Goal: Information Seeking & Learning: Learn about a topic

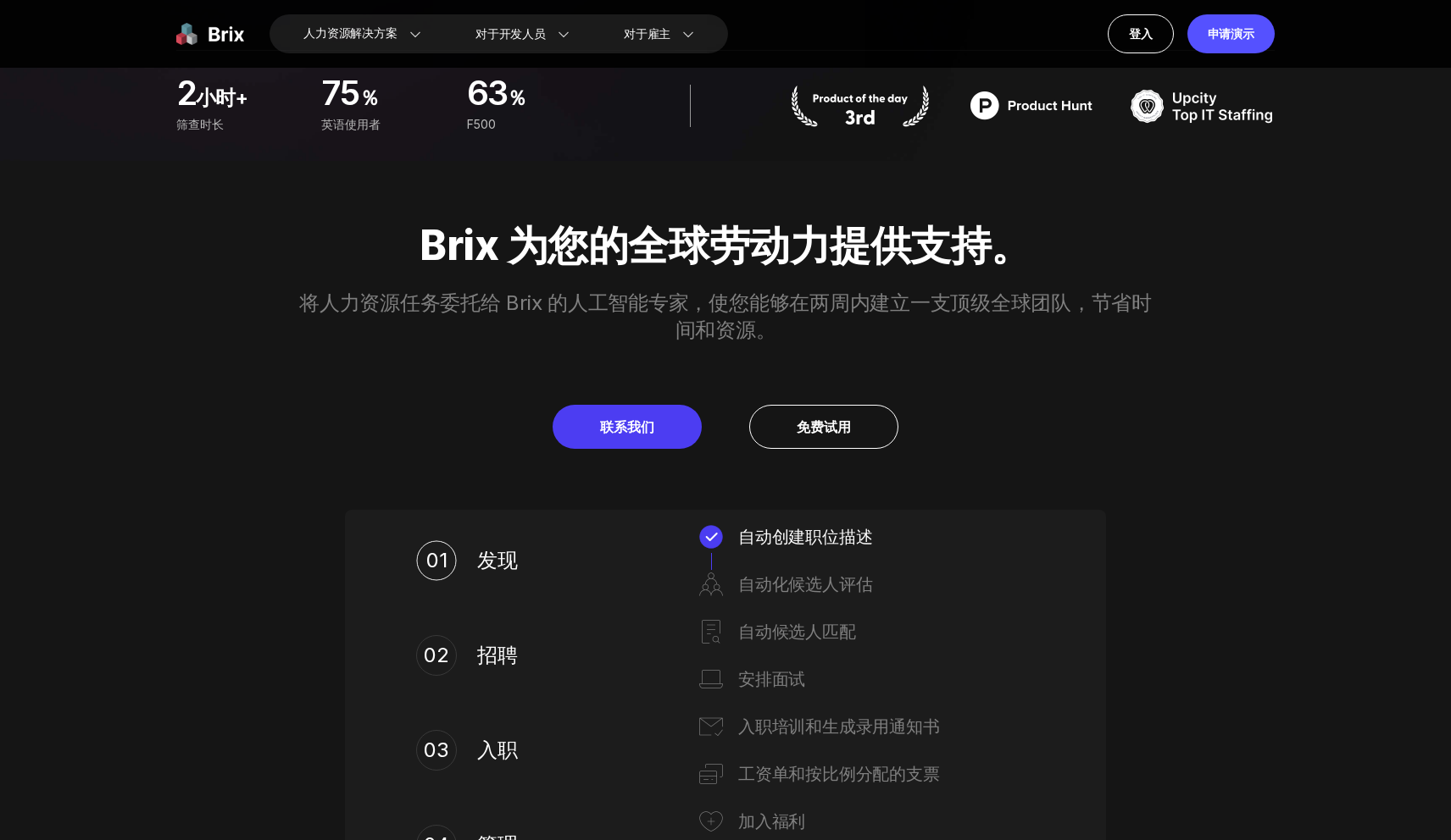
scroll to position [701, 0]
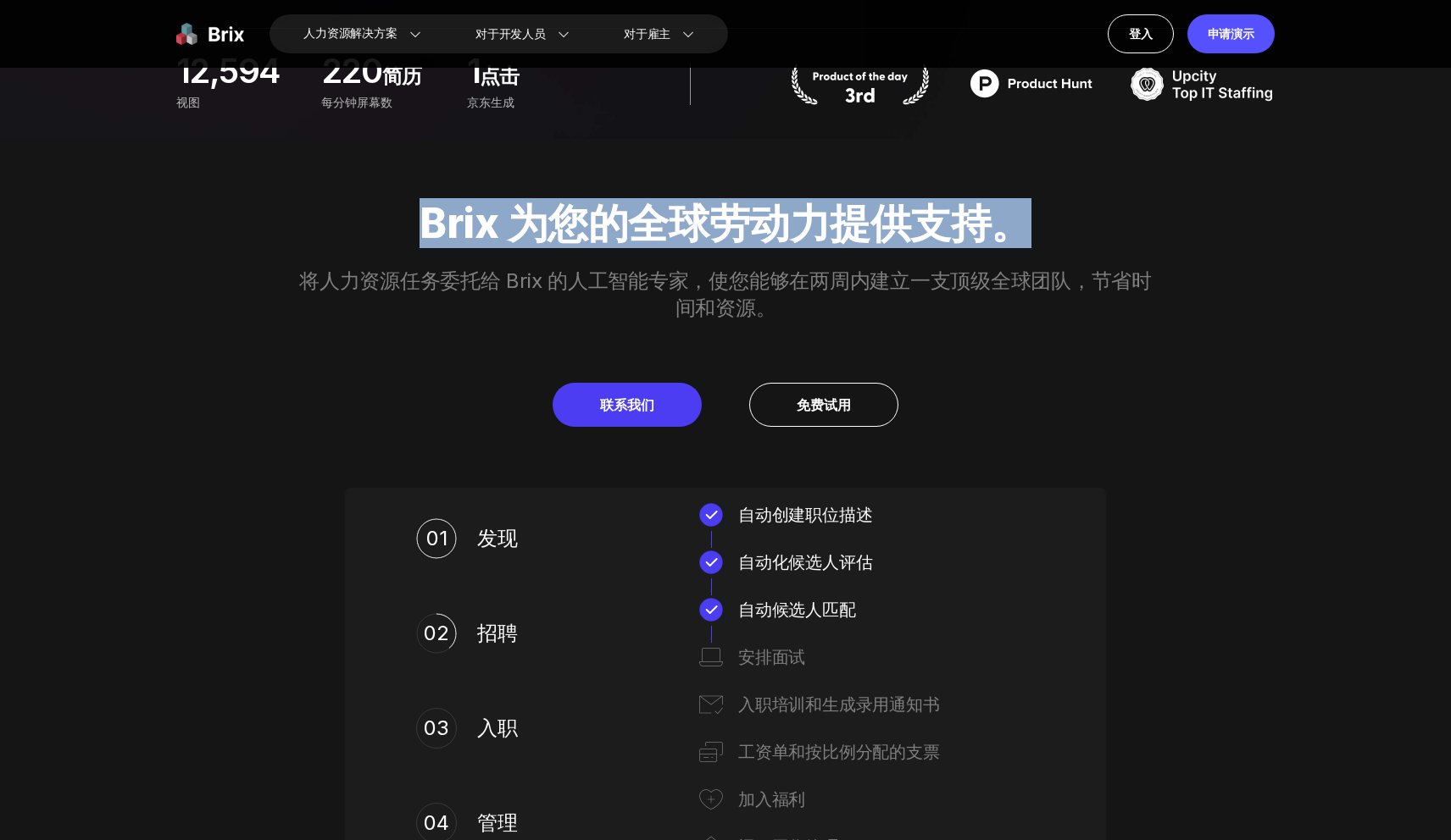
drag, startPoint x: 420, startPoint y: 219, endPoint x: 899, endPoint y: 252, distance: 480.1
click at [899, 252] on div "Brix 为您的全球劳动力提供支持。 将人力资源任务委托给 Brix 的人工智能专家，使您能够在两周内建立一支顶级全球团队，节省时间和资源。 联系我们 免费试用" at bounding box center [725, 313] width 1220 height 227
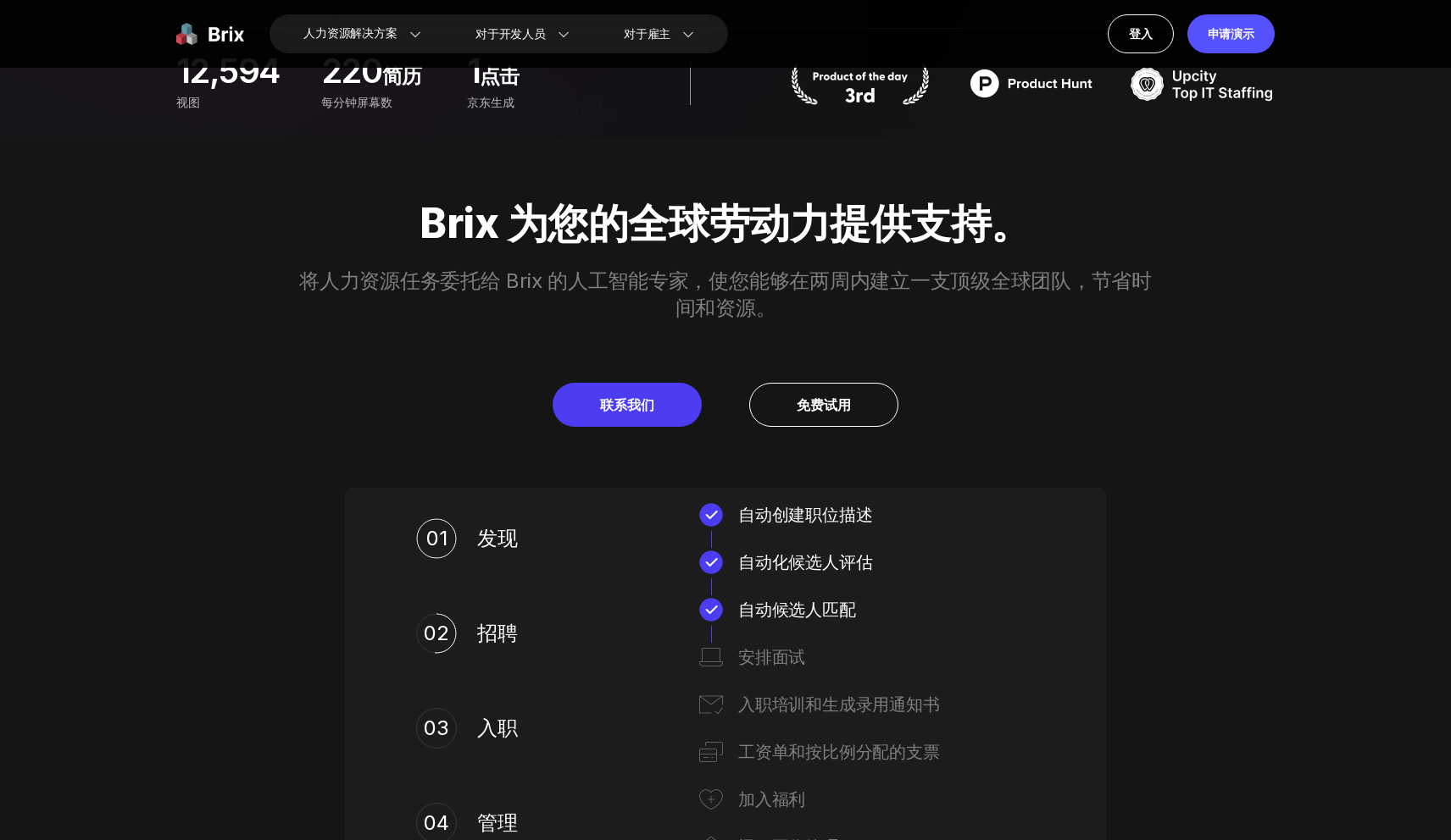
click at [888, 290] on font "将人力资源任务委托给 Brix 的人工智能专家，使您能够在两周内建立一支顶级全球团队，节省时间和资源。" at bounding box center [726, 295] width 853 height 52
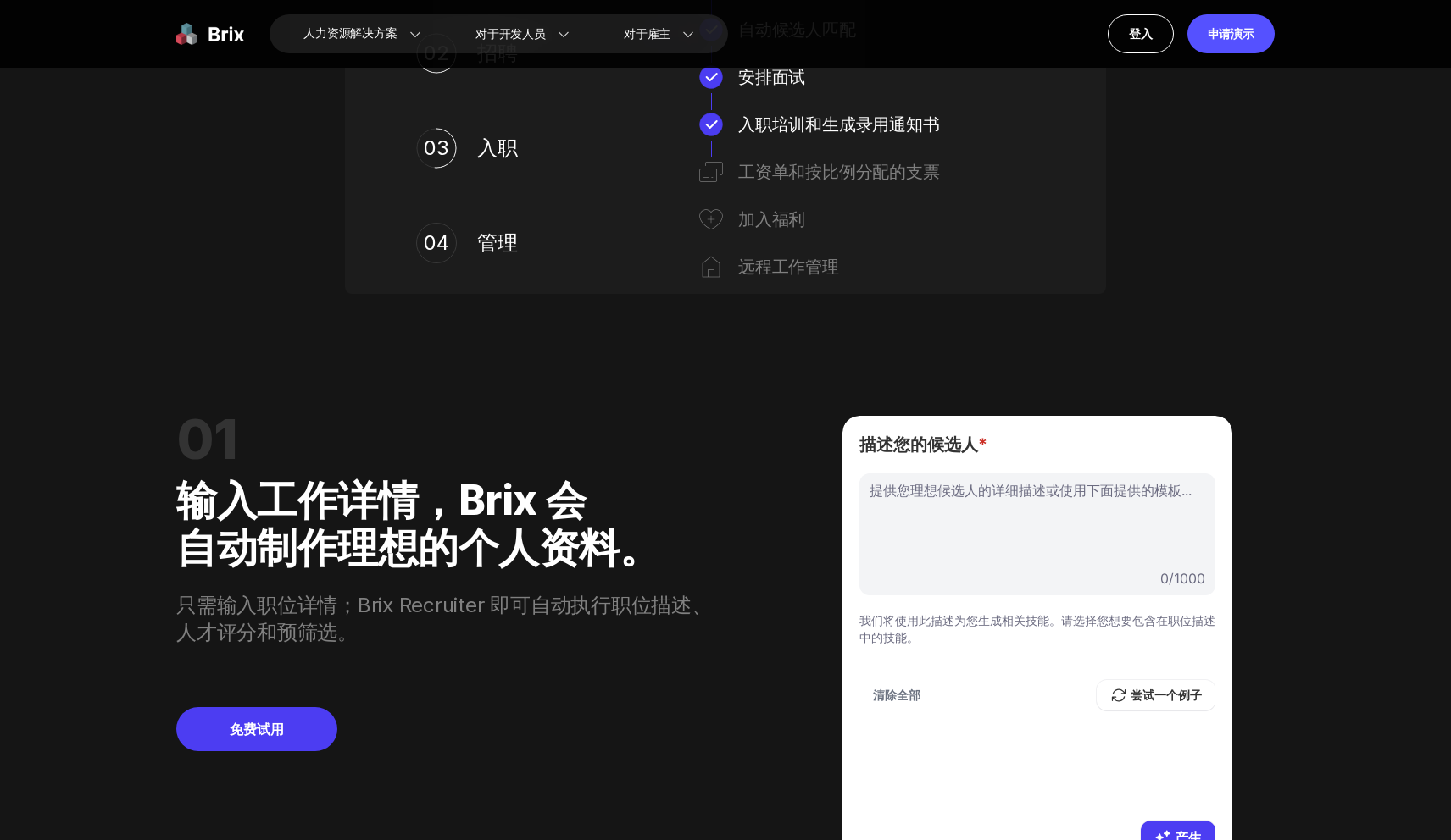
scroll to position [1362, 0]
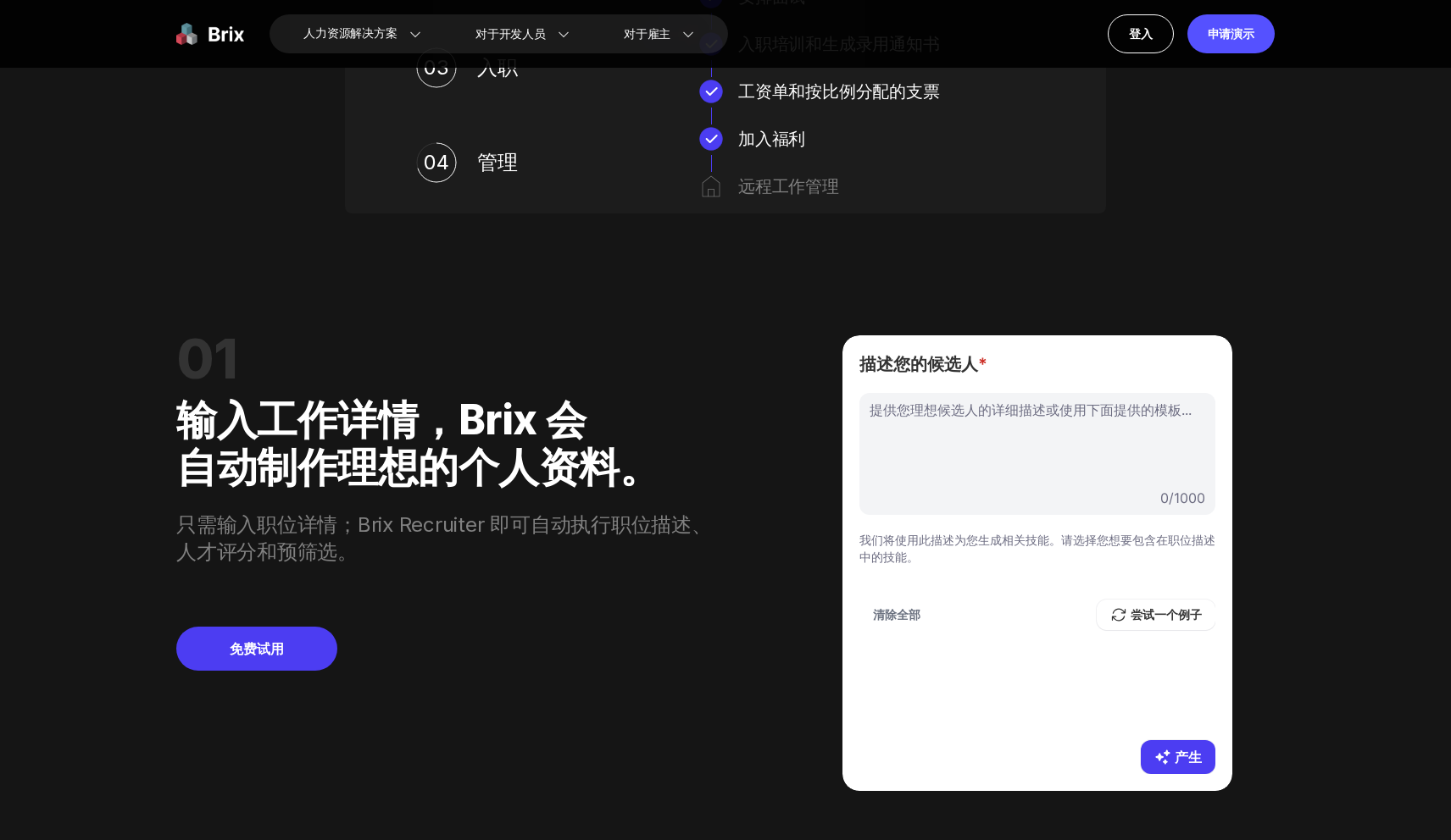
drag, startPoint x: 994, startPoint y: 410, endPoint x: 1049, endPoint y: 411, distance: 55.0
click at [1049, 411] on div at bounding box center [1038, 442] width 336 height 85
click at [1061, 417] on div at bounding box center [1038, 442] width 336 height 85
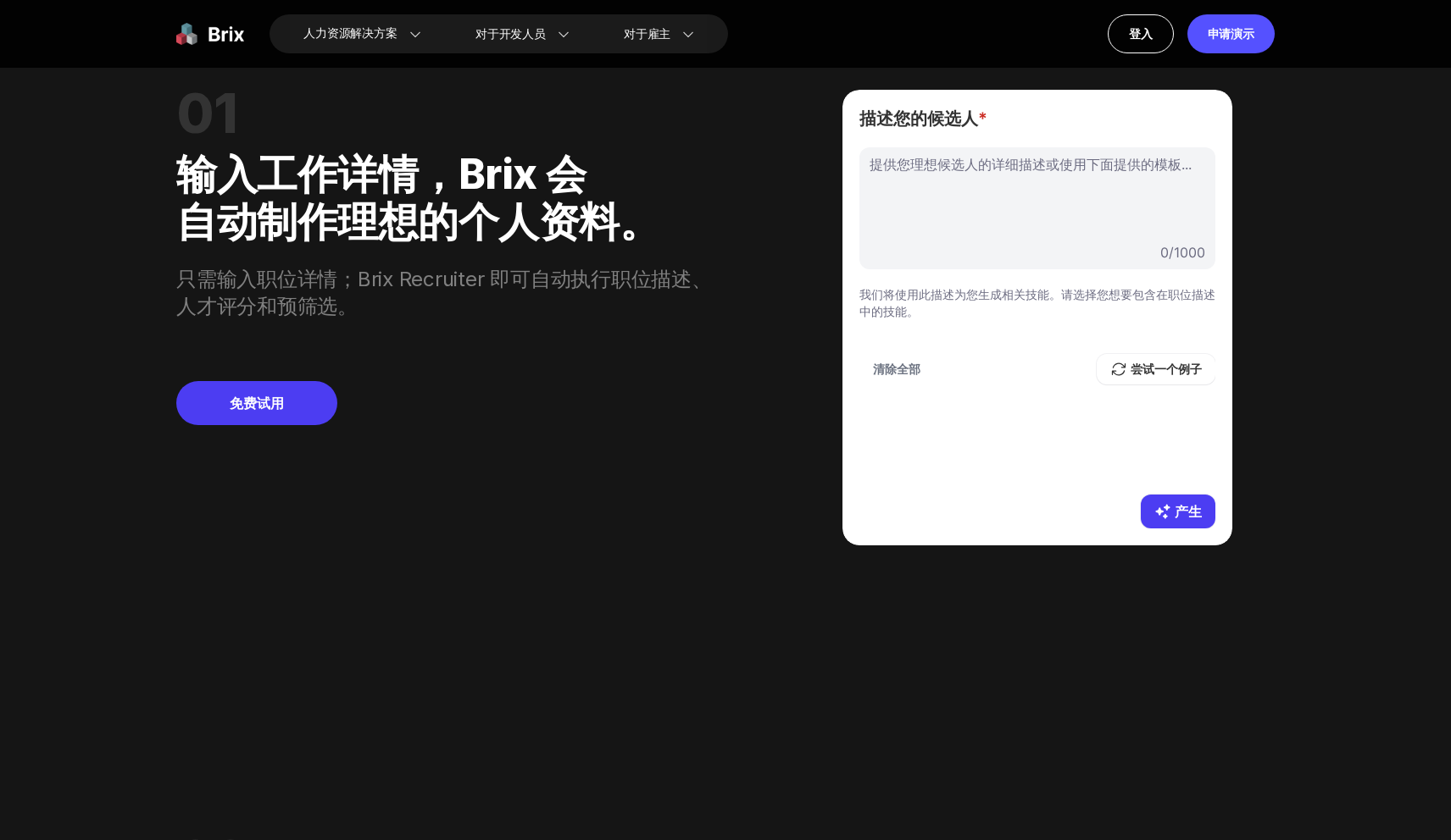
scroll to position [1549, 0]
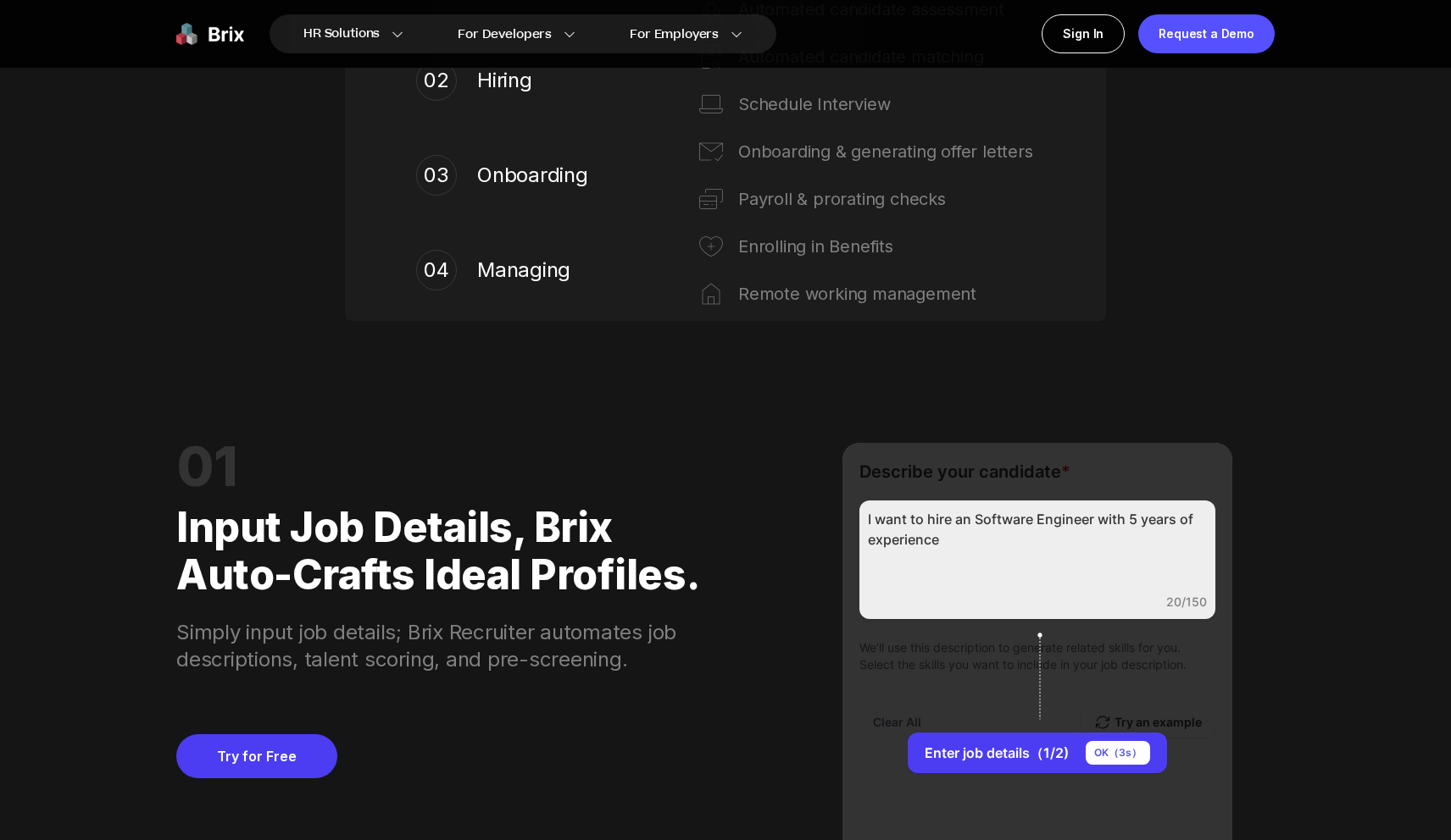
scroll to position [1509, 0]
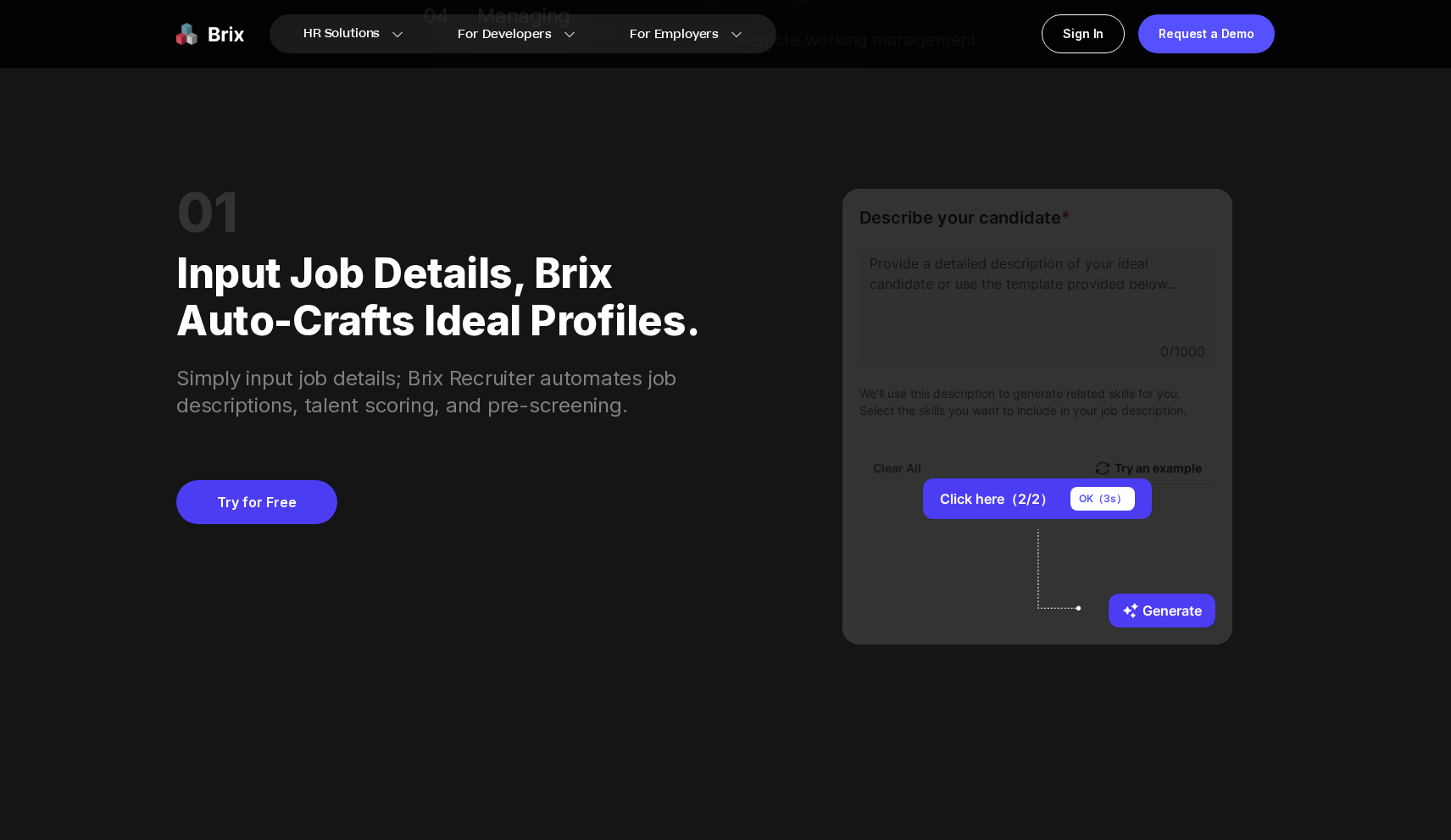
click at [1251, 674] on div "01 Input job details, Brix auto-crafts ideal profiles. Simply input job details…" at bounding box center [726, 417] width 1099 height 578
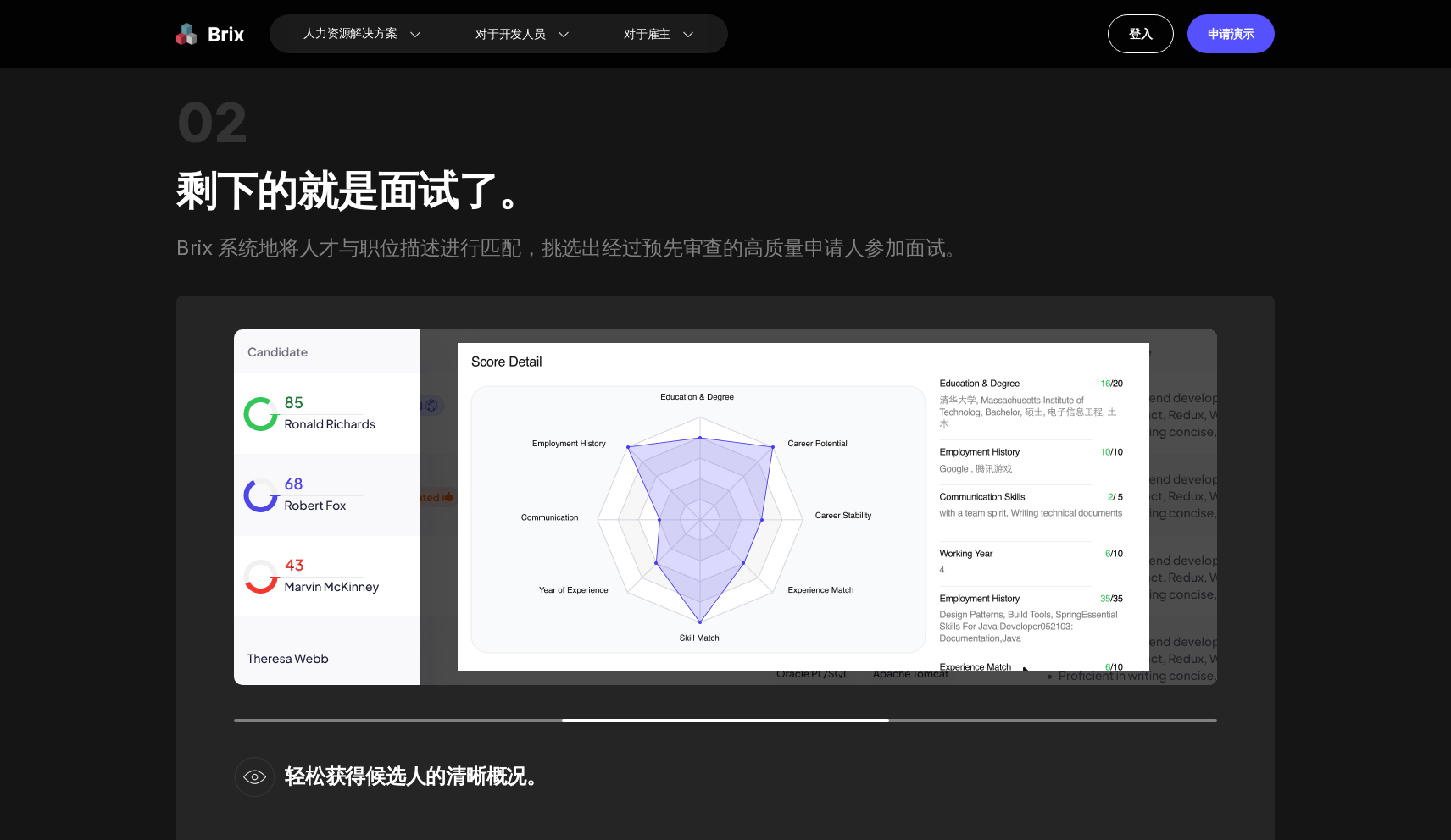
scroll to position [2338, 0]
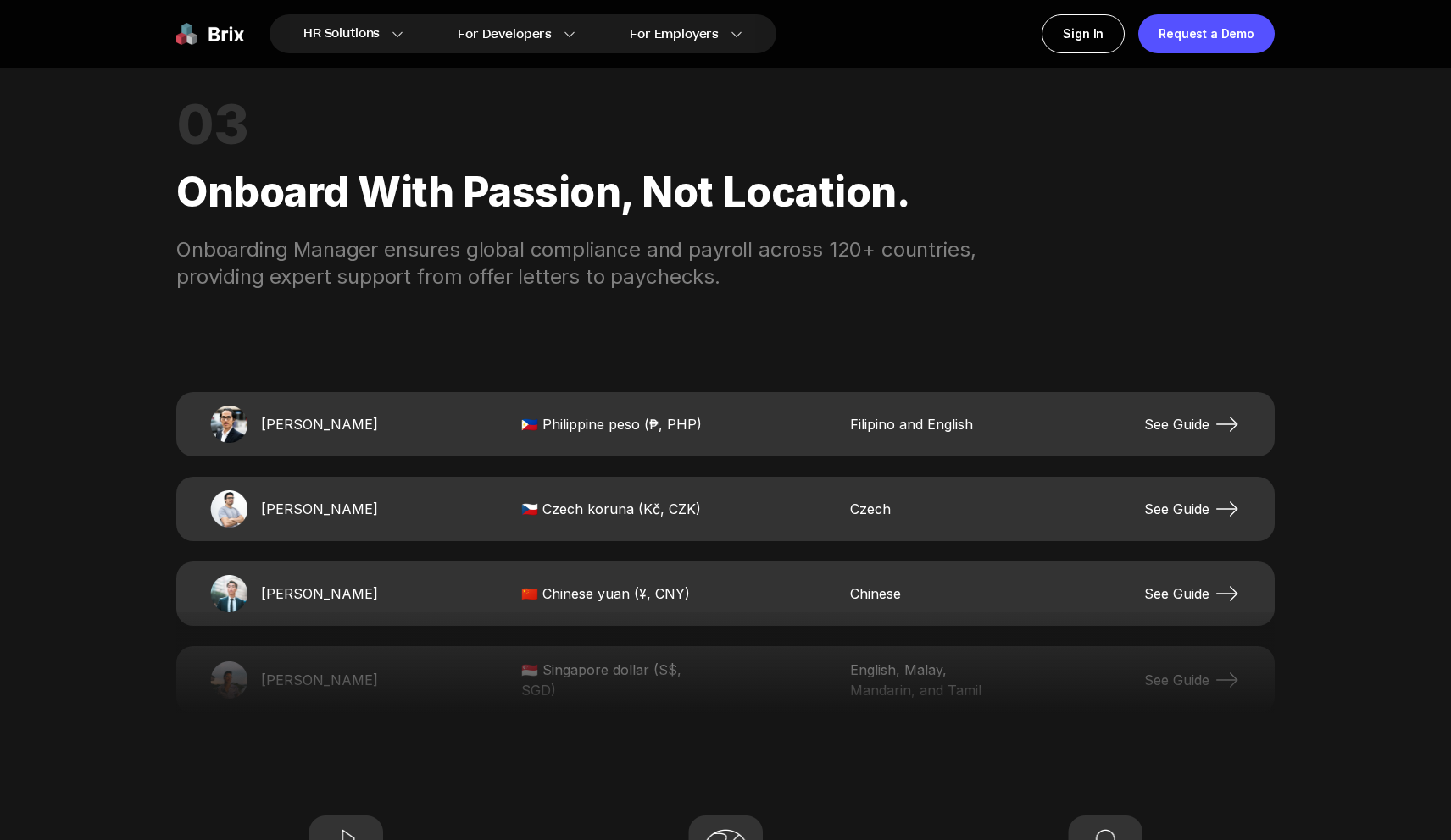
scroll to position [3424, 0]
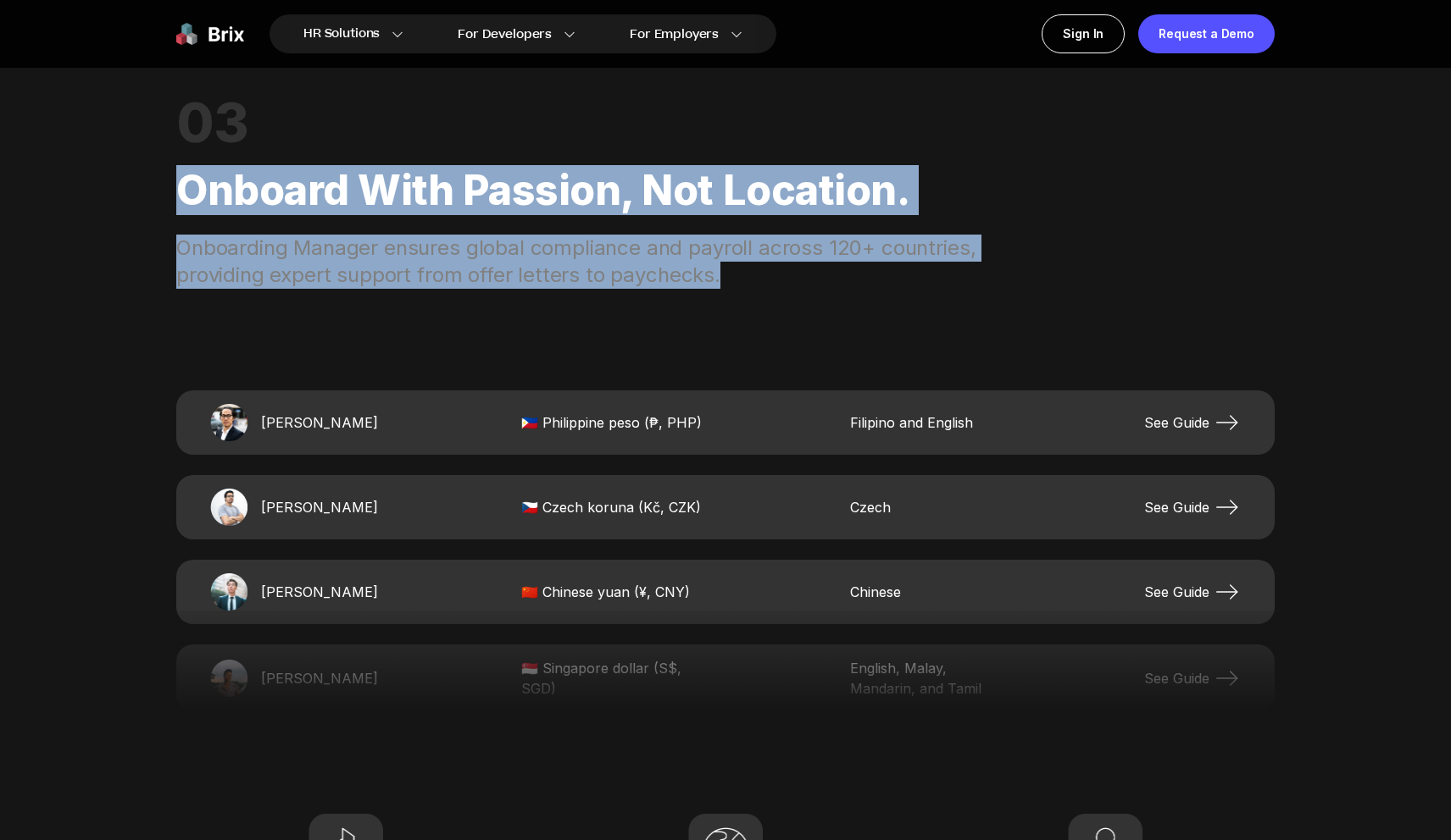
drag, startPoint x: 537, startPoint y: 253, endPoint x: 166, endPoint y: 188, distance: 376.7
copy div "Onboard with passion, not location. Onboarding Manager ensures global complianc…"
click at [911, 285] on div "Onboarding Manager ensures global compliance and payroll across 120+ countries,…" at bounding box center [610, 261] width 868 height 55
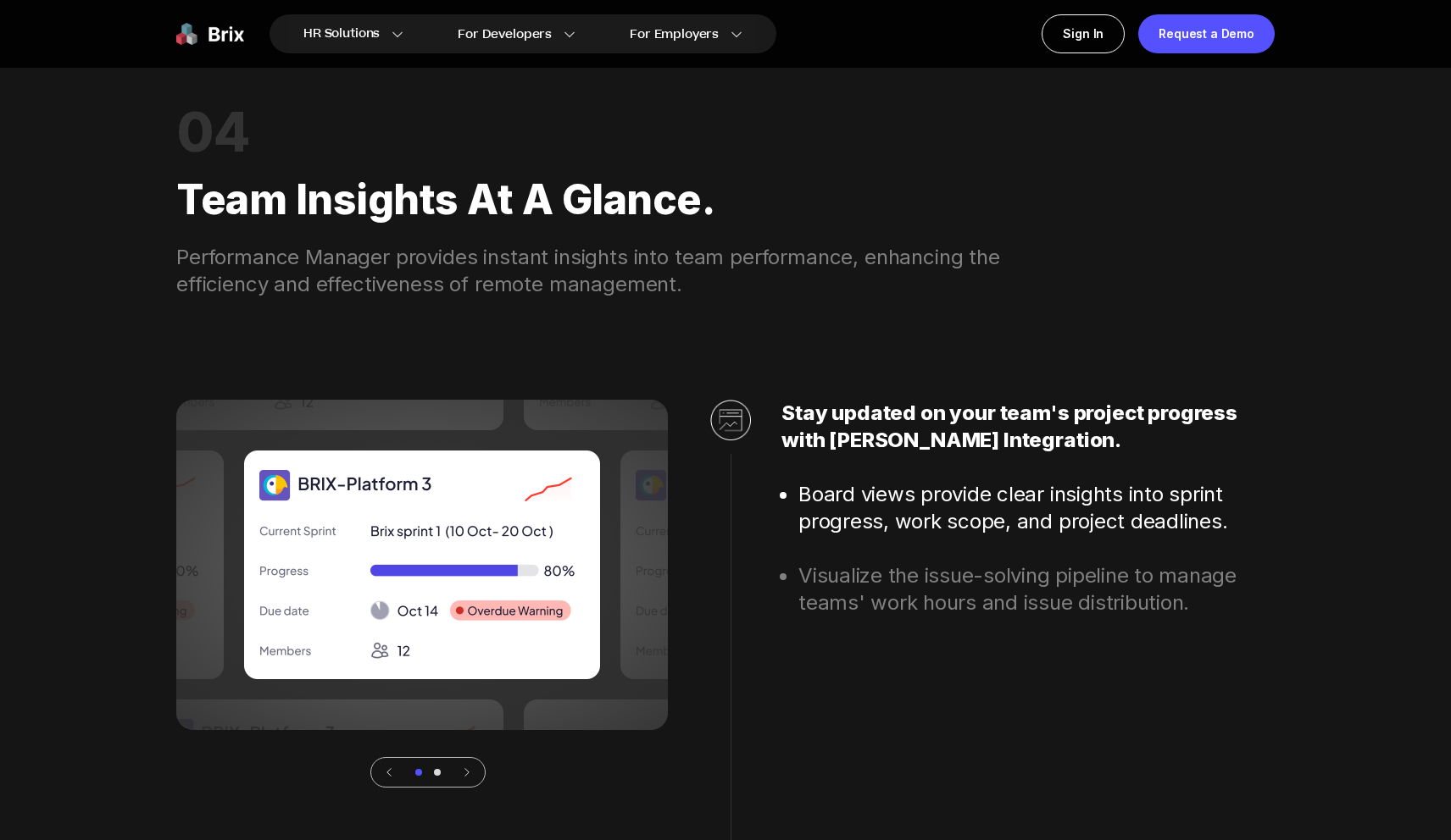
scroll to position [4653, 0]
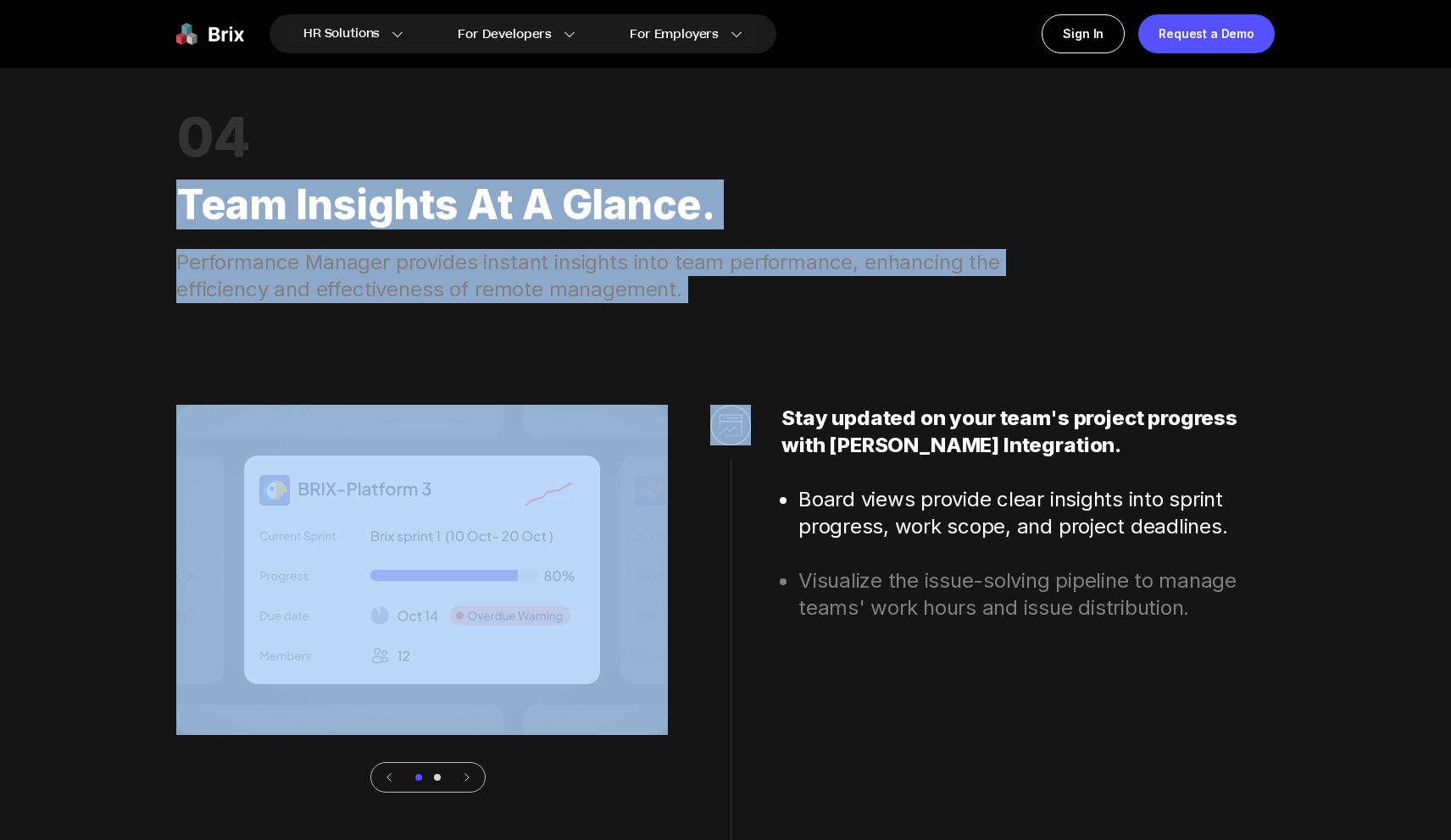
drag, startPoint x: 178, startPoint y: 196, endPoint x: 732, endPoint y: 309, distance: 565.4
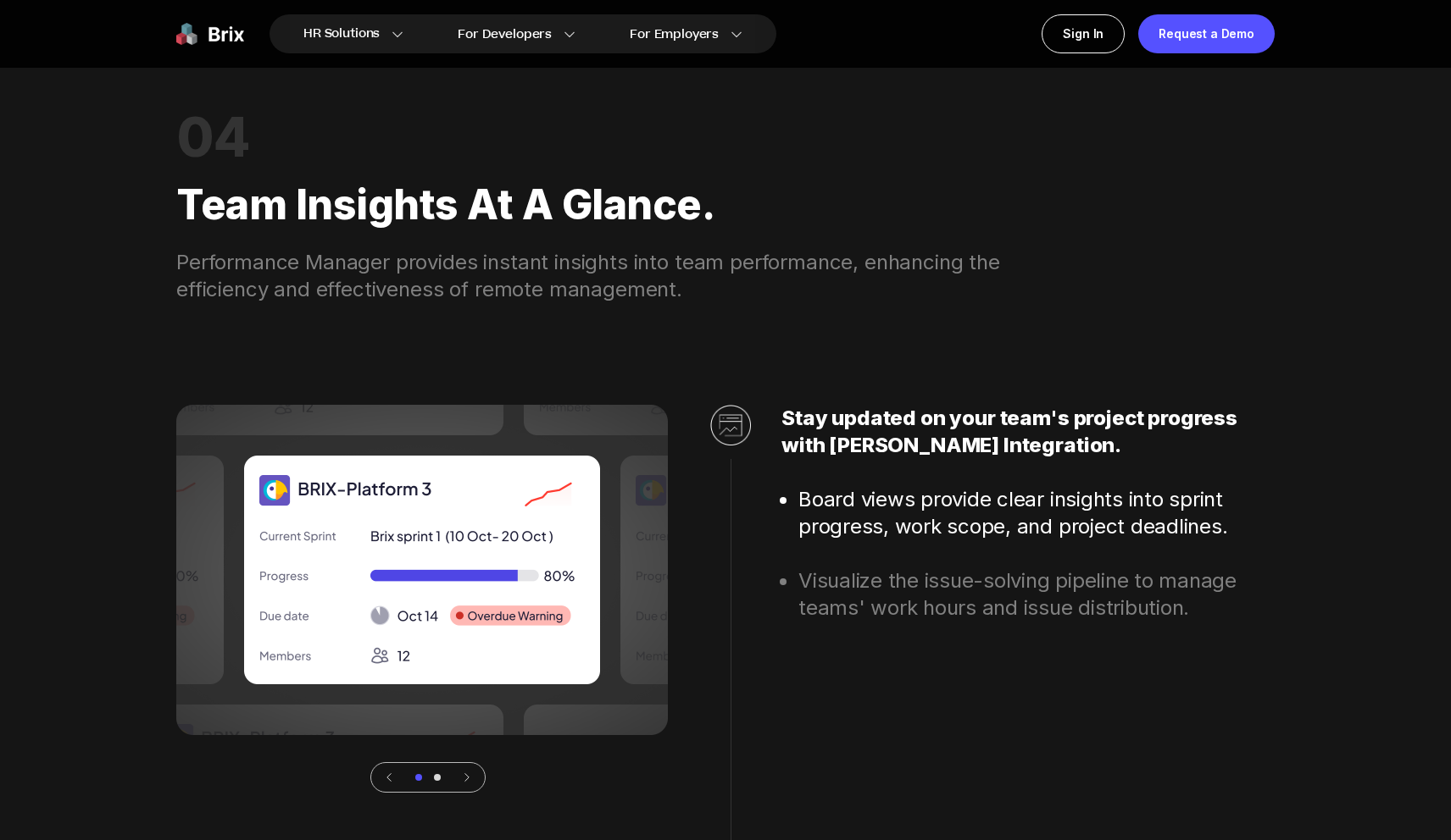
click at [672, 282] on div "Performance Manager provides instant insights into team performance, enhancing …" at bounding box center [610, 276] width 868 height 55
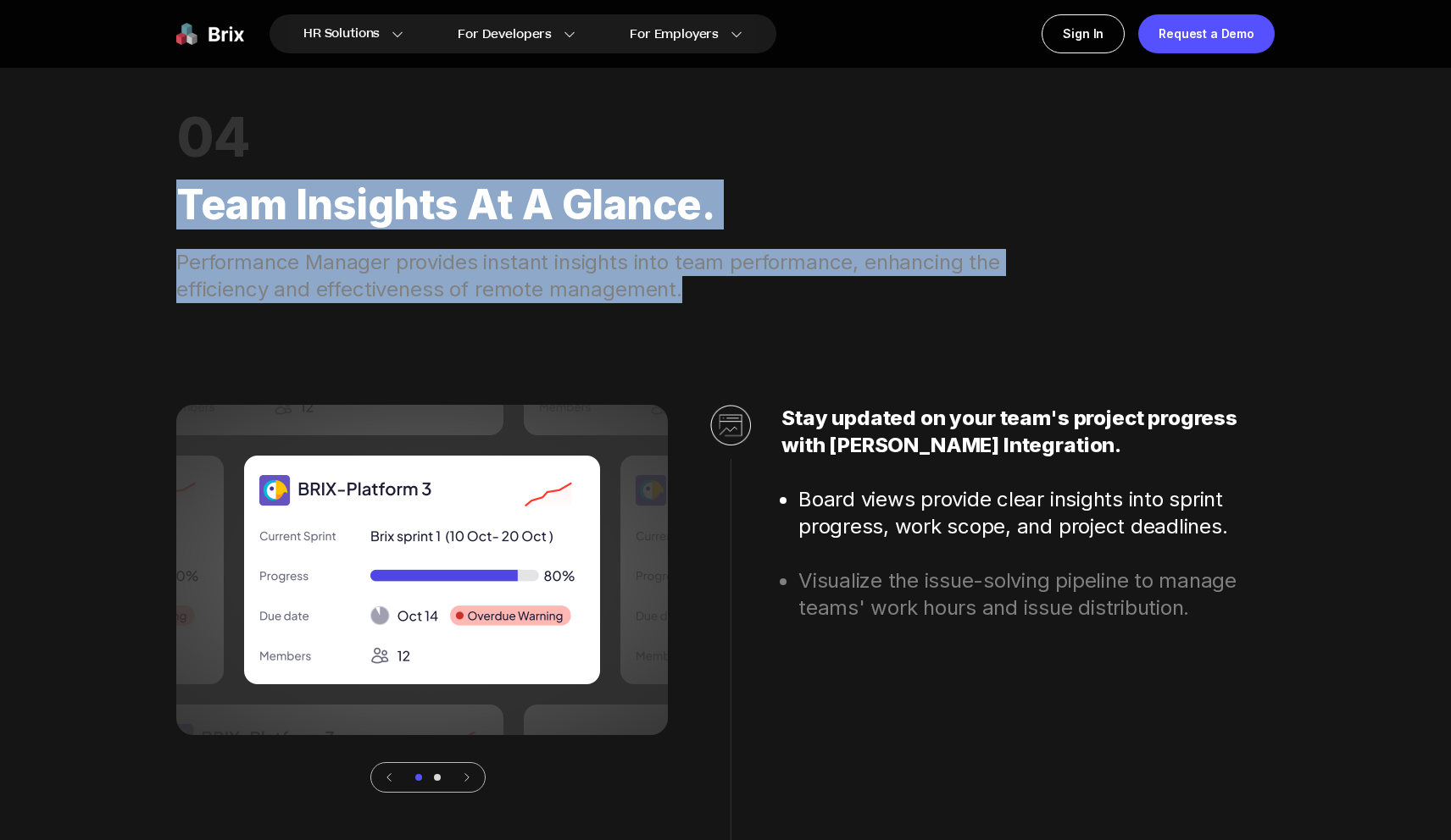
drag, startPoint x: 680, startPoint y: 290, endPoint x: 174, endPoint y: 176, distance: 518.7
click at [174, 176] on div "HR Solutions HR Solutions Recruiter HR Assistant Global Talent Network Onboardi…" at bounding box center [726, 105] width 1451 height 9518
copy div "Team Insights at a Glance. Performance Manager provides instant insights into t…"
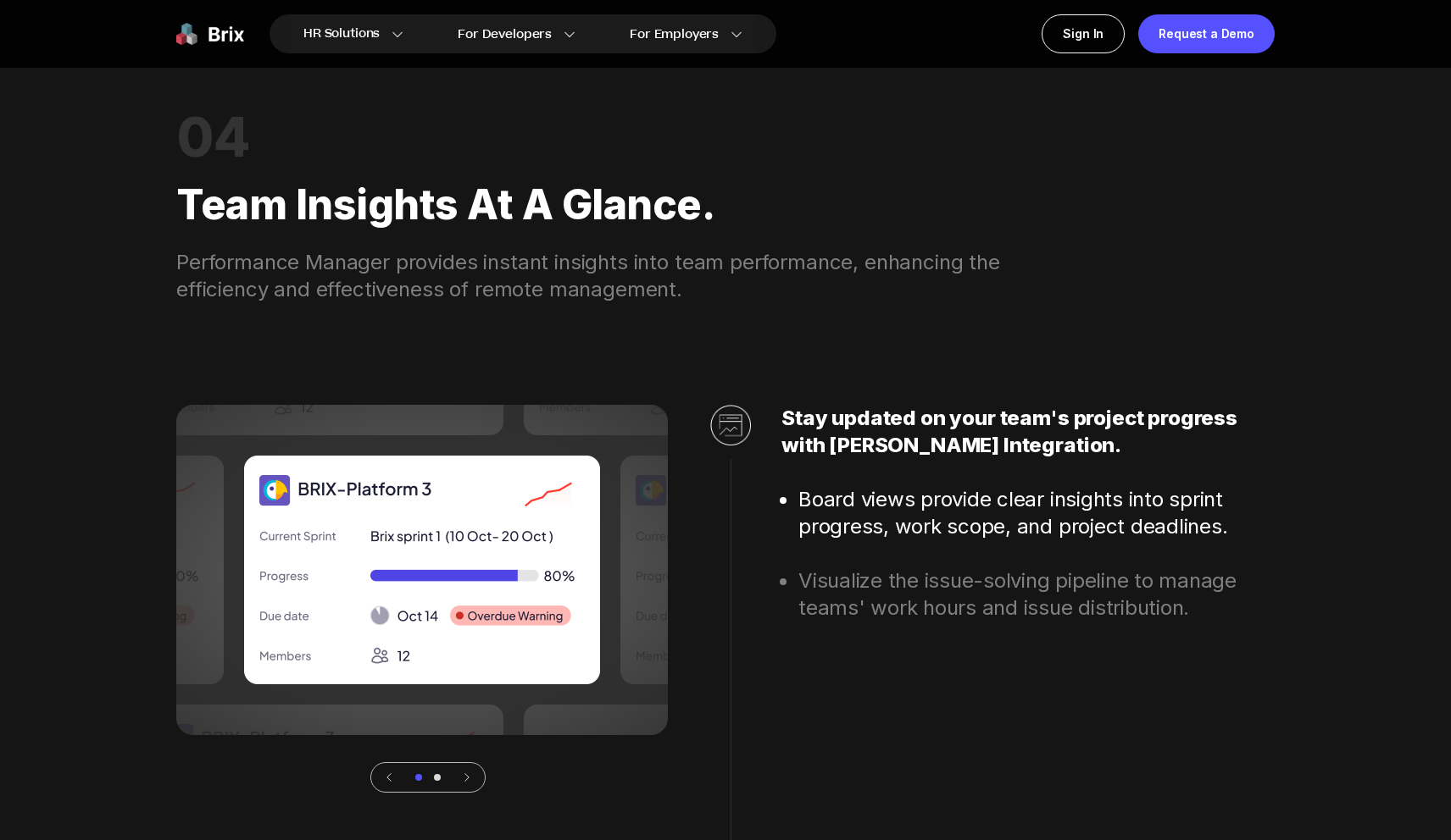
click at [775, 475] on div "Stay updated on your team's project progress with [PERSON_NAME] Integration. Bo…" at bounding box center [977, 599] width 595 height 388
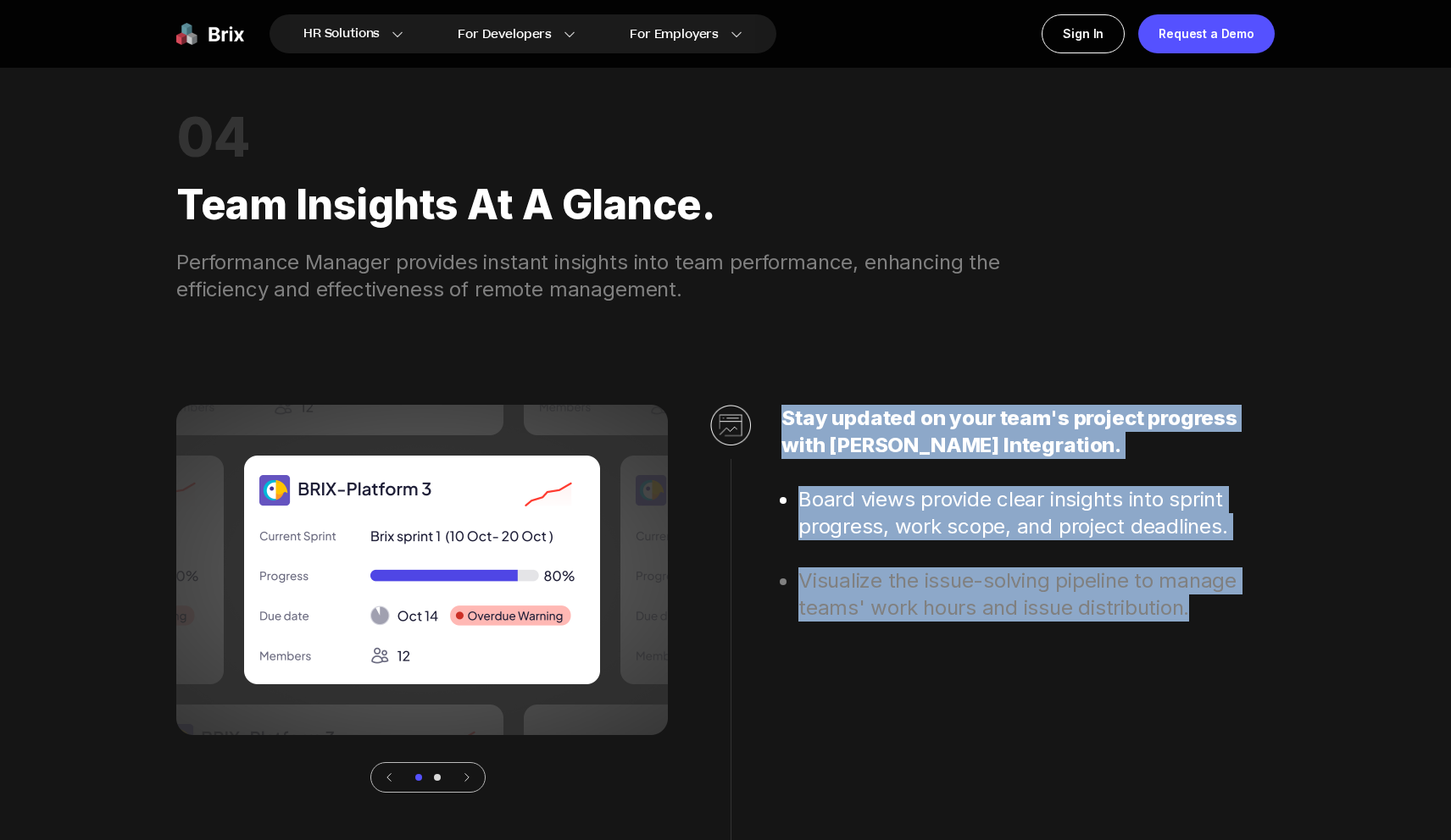
drag, startPoint x: 779, startPoint y: 410, endPoint x: 1215, endPoint y: 598, distance: 474.8
click at [1215, 598] on div "Stay updated on your team's project progress with [PERSON_NAME] Integration. Bo…" at bounding box center [977, 599] width 595 height 388
copy div "Stay updated on your team's project progress with [PERSON_NAME] Integration. Bo…"
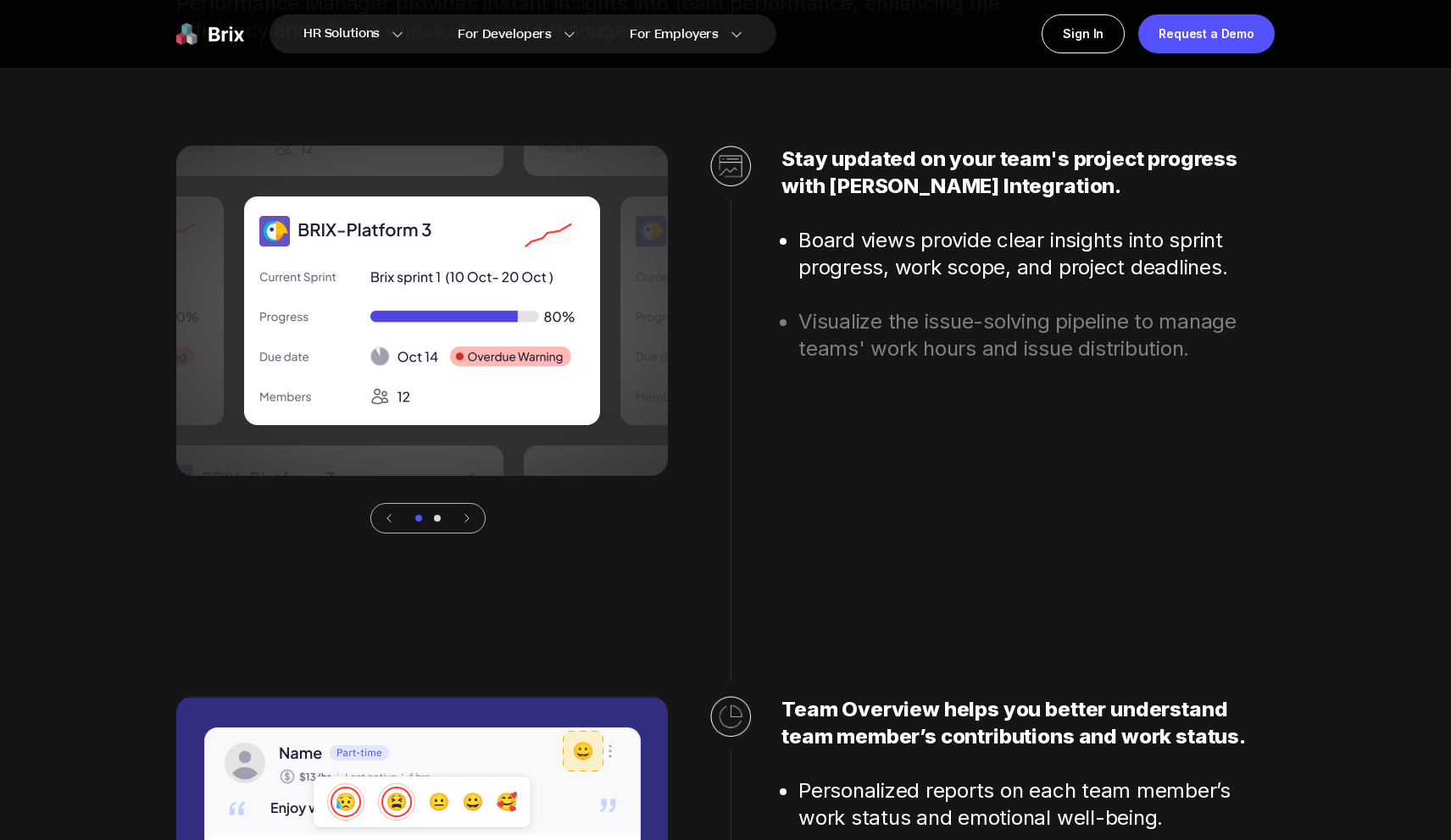
click at [706, 415] on div "Stay updated on your team's project progress with [PERSON_NAME] Integration. Bo…" at bounding box center [977, 340] width 595 height 388
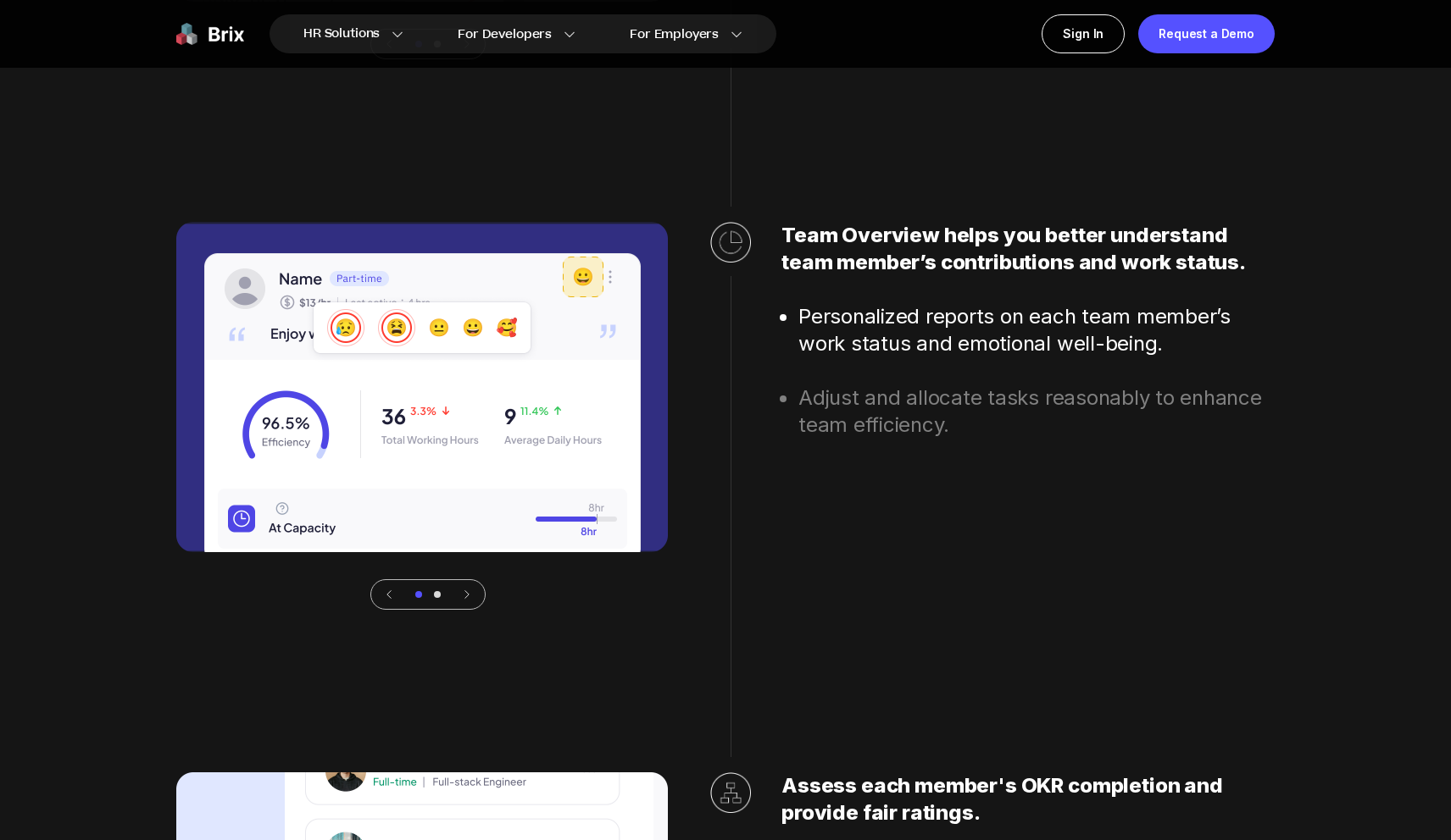
scroll to position [5383, 0]
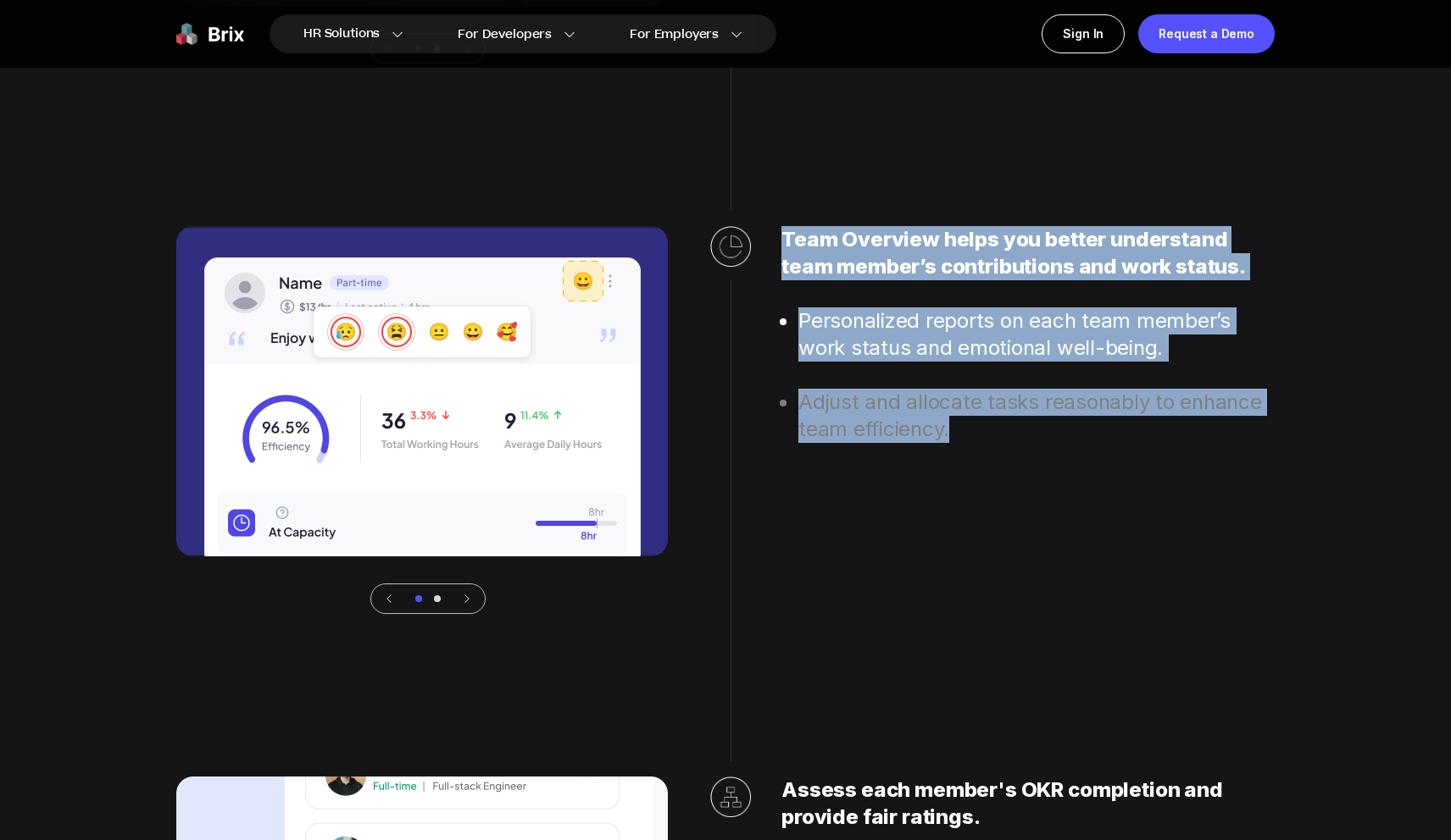
drag, startPoint x: 785, startPoint y: 227, endPoint x: 990, endPoint y: 440, distance: 295.6
click at [992, 440] on div "Team Overview helps you better understand team member’s contributions and work …" at bounding box center [1027, 420] width 493 height 388
copy div "Team Overview helps you better understand team member’s contributions and work …"
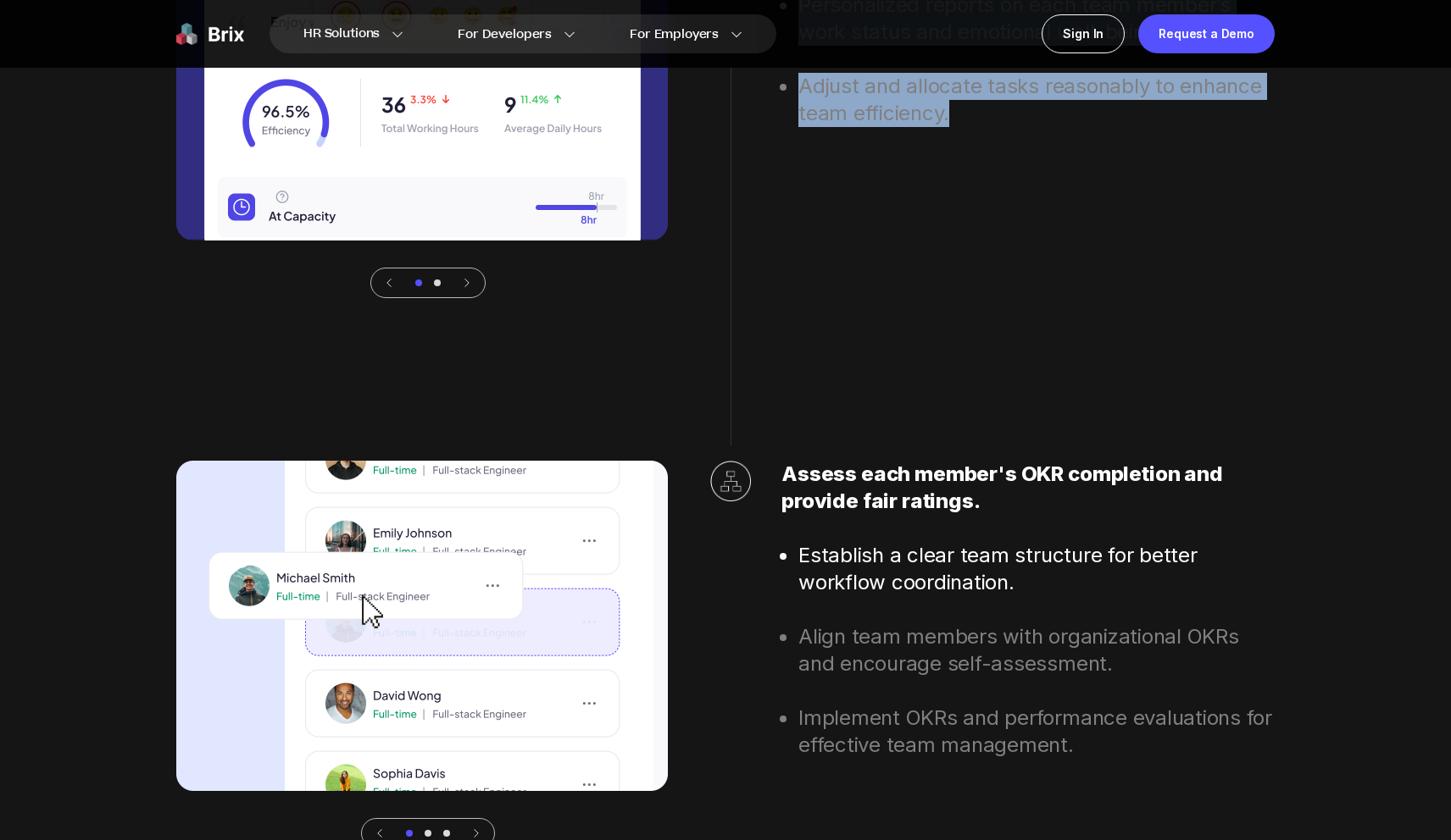
scroll to position [5808, 0]
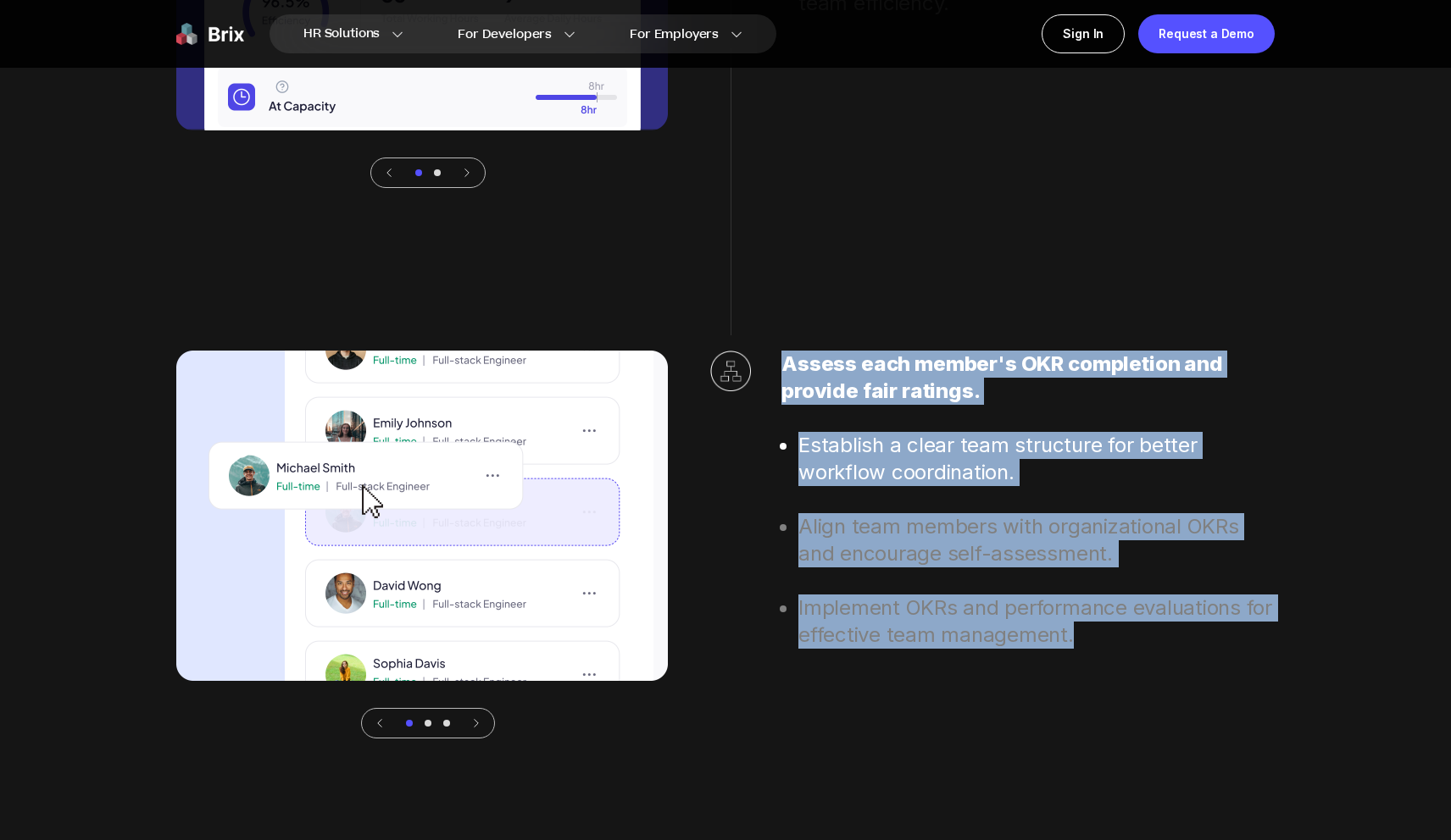
drag, startPoint x: 776, startPoint y: 366, endPoint x: 1087, endPoint y: 630, distance: 407.9
click at [1087, 630] on div "Assess each member's OKR completion and provide fair ratings. Establish a clear…" at bounding box center [977, 545] width 595 height 388
copy div "Assess each member's OKR completion and provide fair ratings. Establish a clear…"
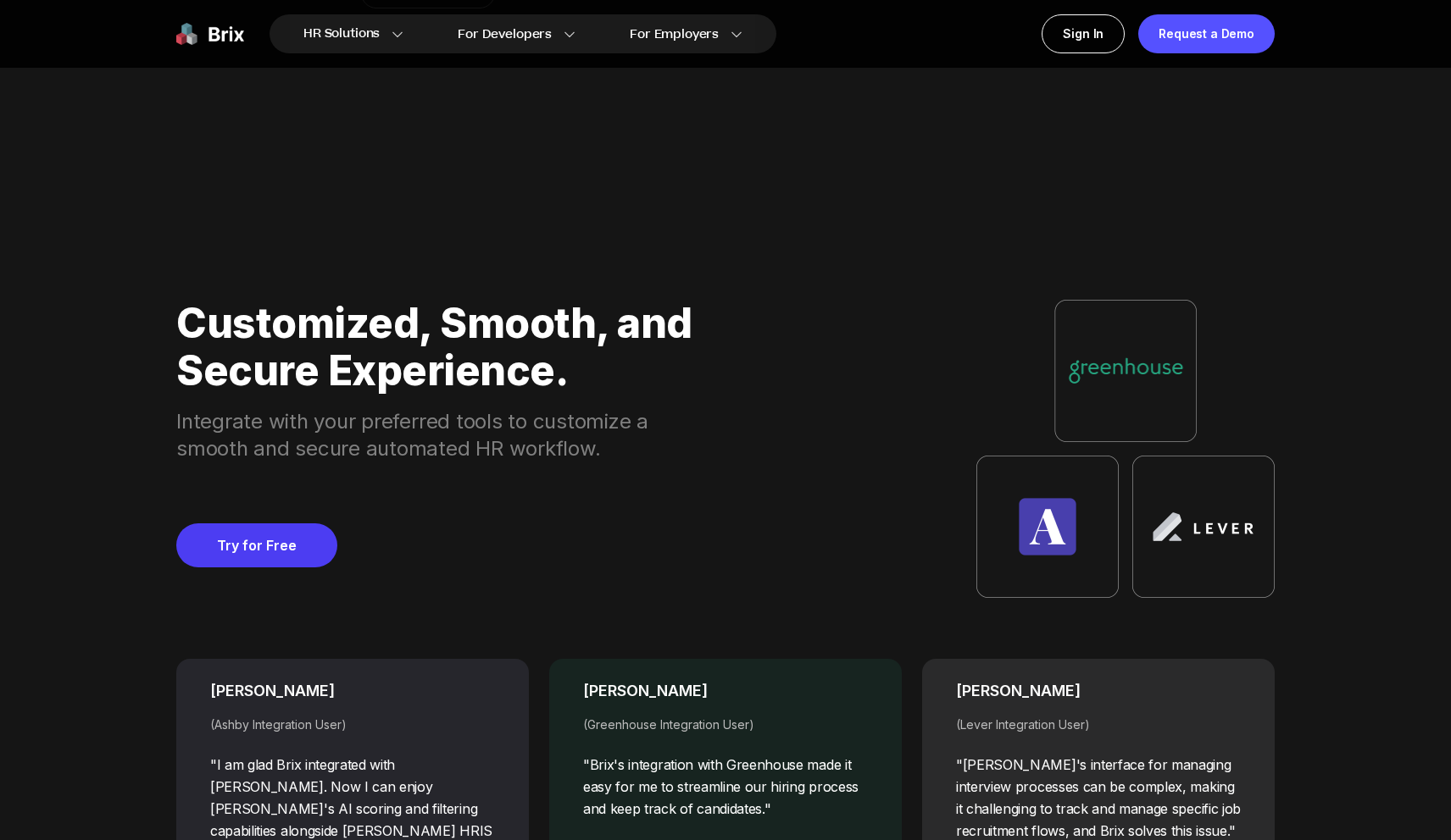
scroll to position [6664, 0]
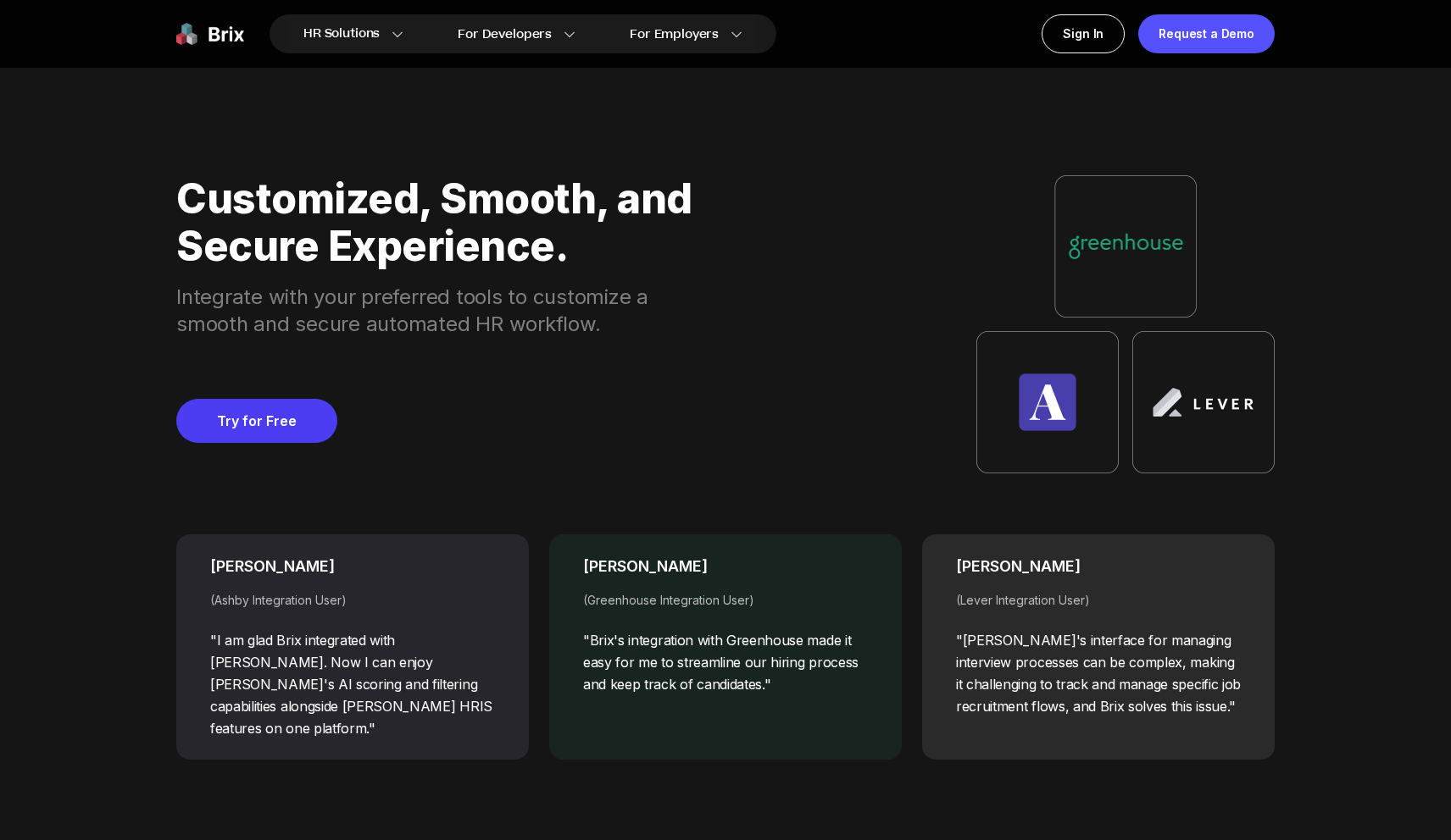
click at [808, 368] on div "Customized, Smooth, and Secure Experience. Integrate with your preferred tools …" at bounding box center [726, 324] width 1099 height 298
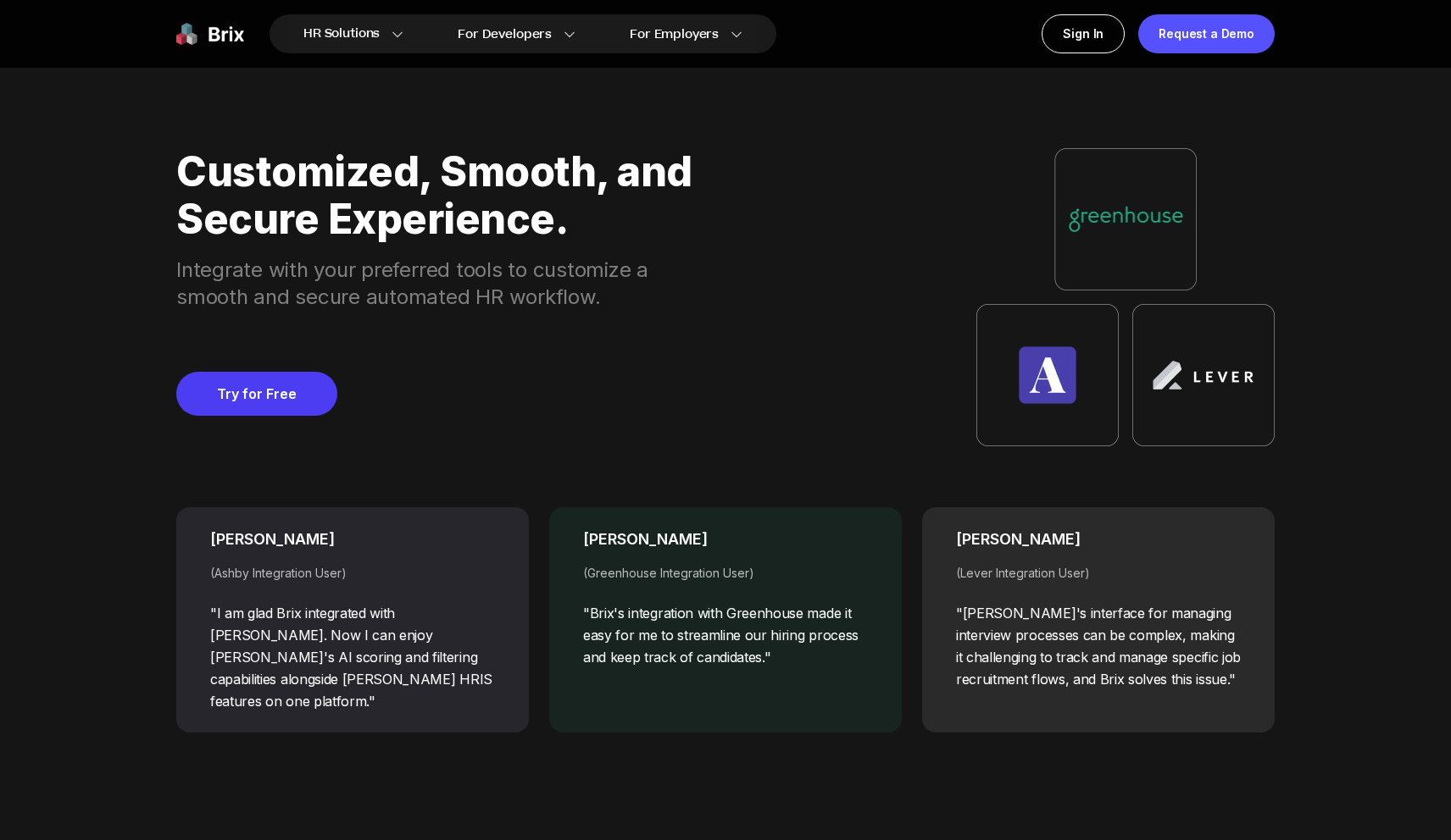
scroll to position [6698, 0]
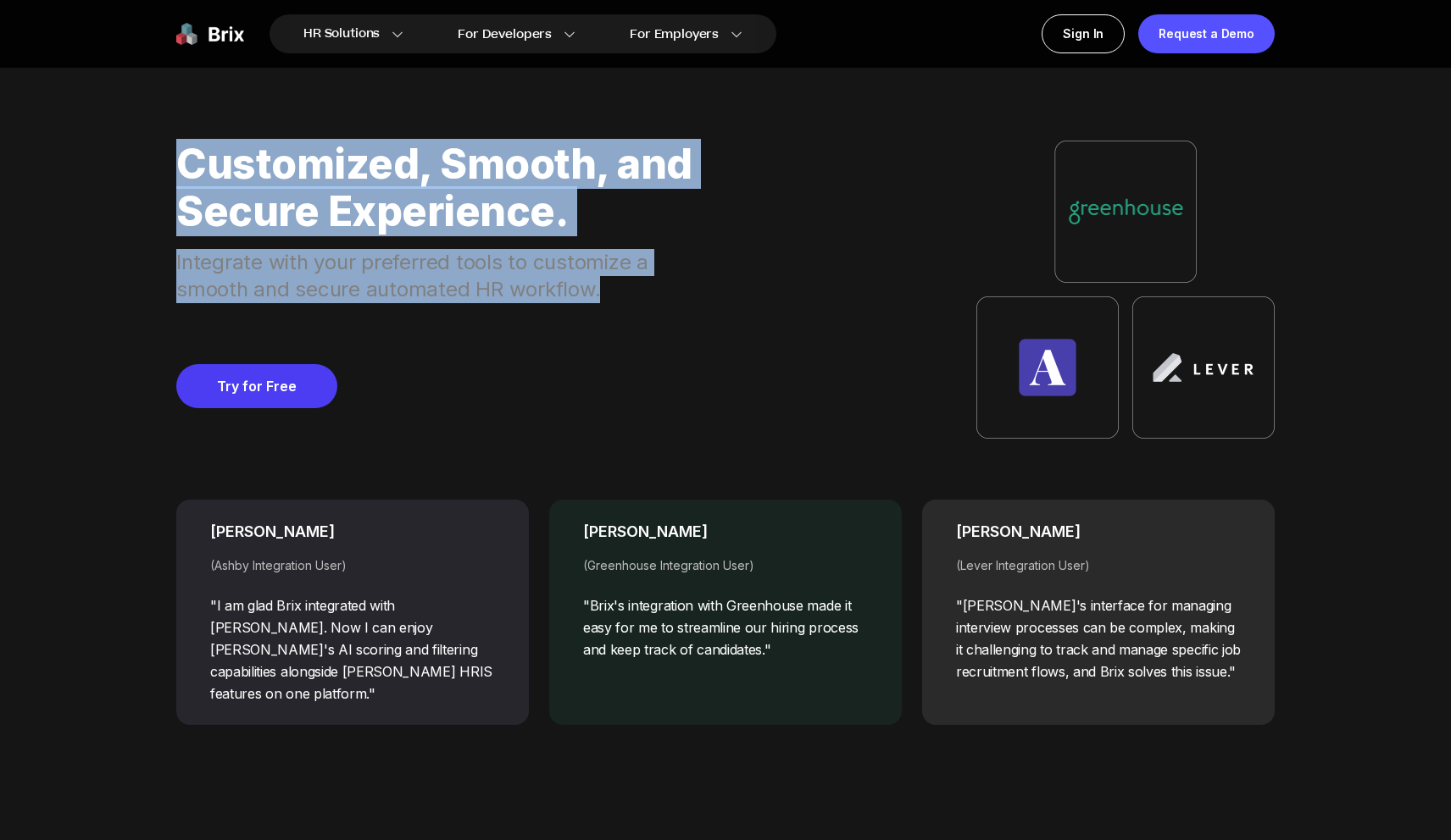
drag, startPoint x: 180, startPoint y: 151, endPoint x: 625, endPoint y: 285, distance: 464.7
click at [625, 285] on div "Customized, Smooth, and Secure Experience. Integrate with your preferred tools …" at bounding box center [436, 290] width 522 height 298
copy div "Customized, Smooth, and Secure Experience. Integrate with your preferred tools …"
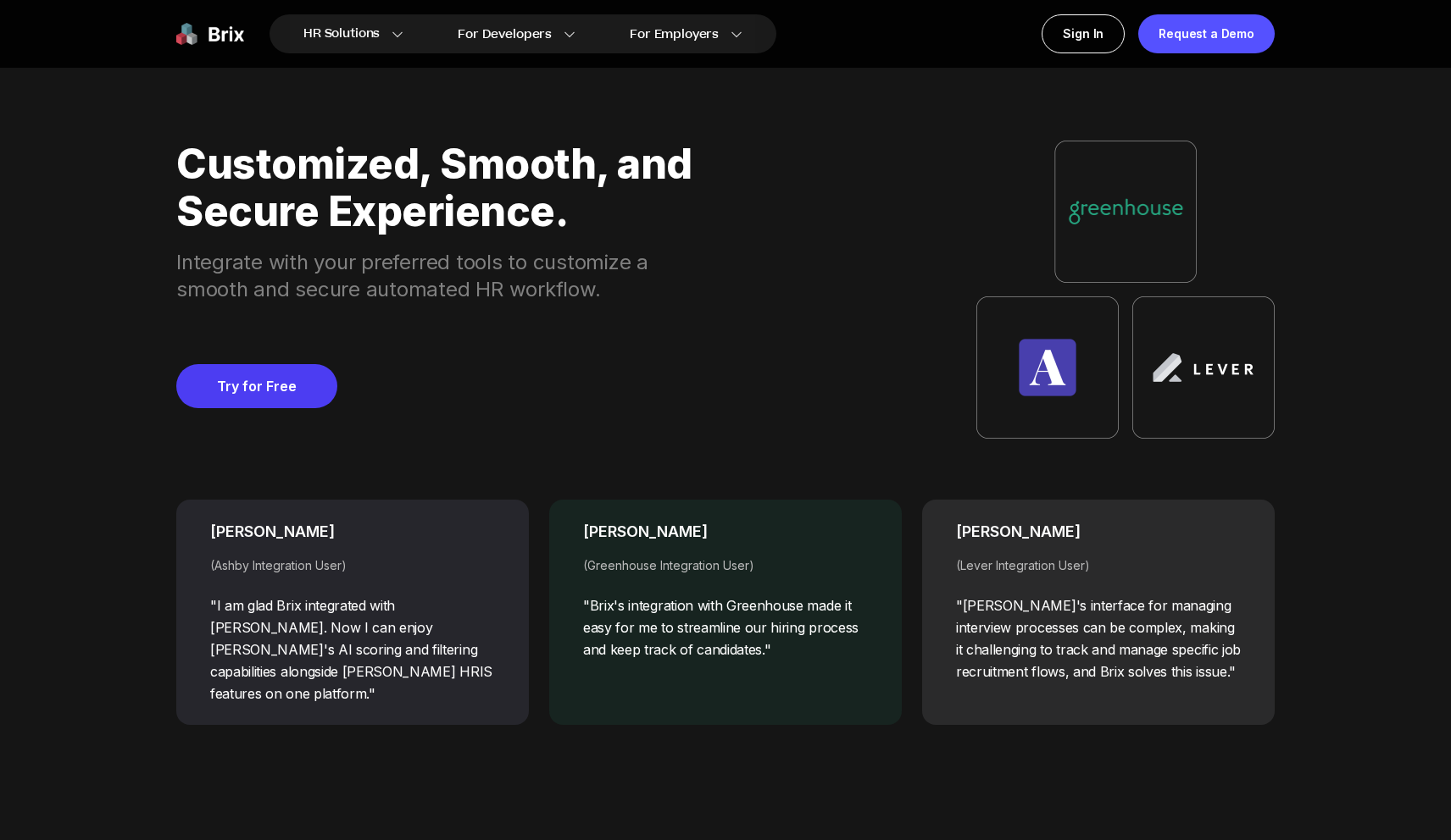
click at [858, 218] on div "Customized, Smooth, and Secure Experience. Integrate with your preferred tools …" at bounding box center [726, 290] width 1099 height 298
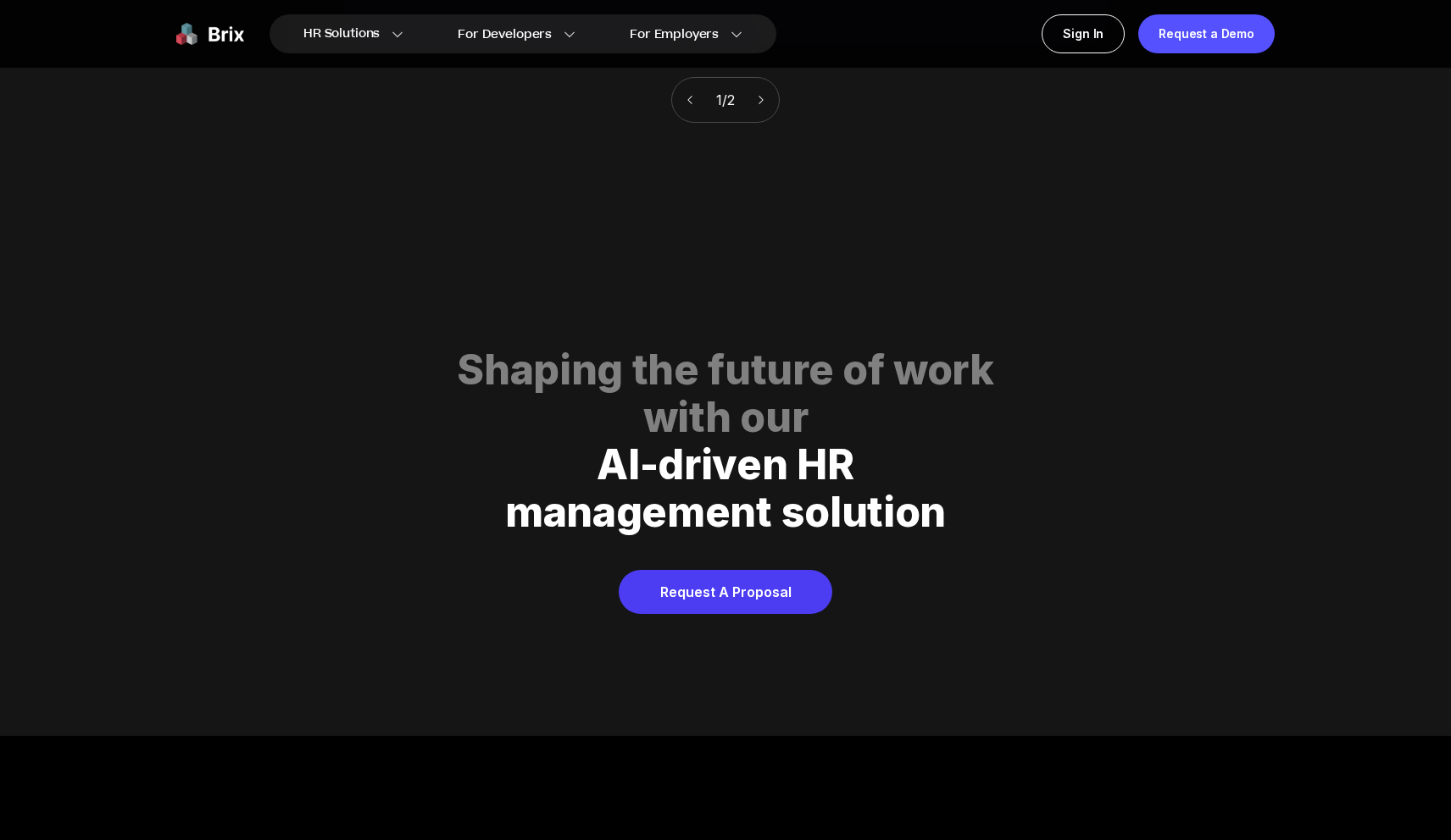
scroll to position [8203, 0]
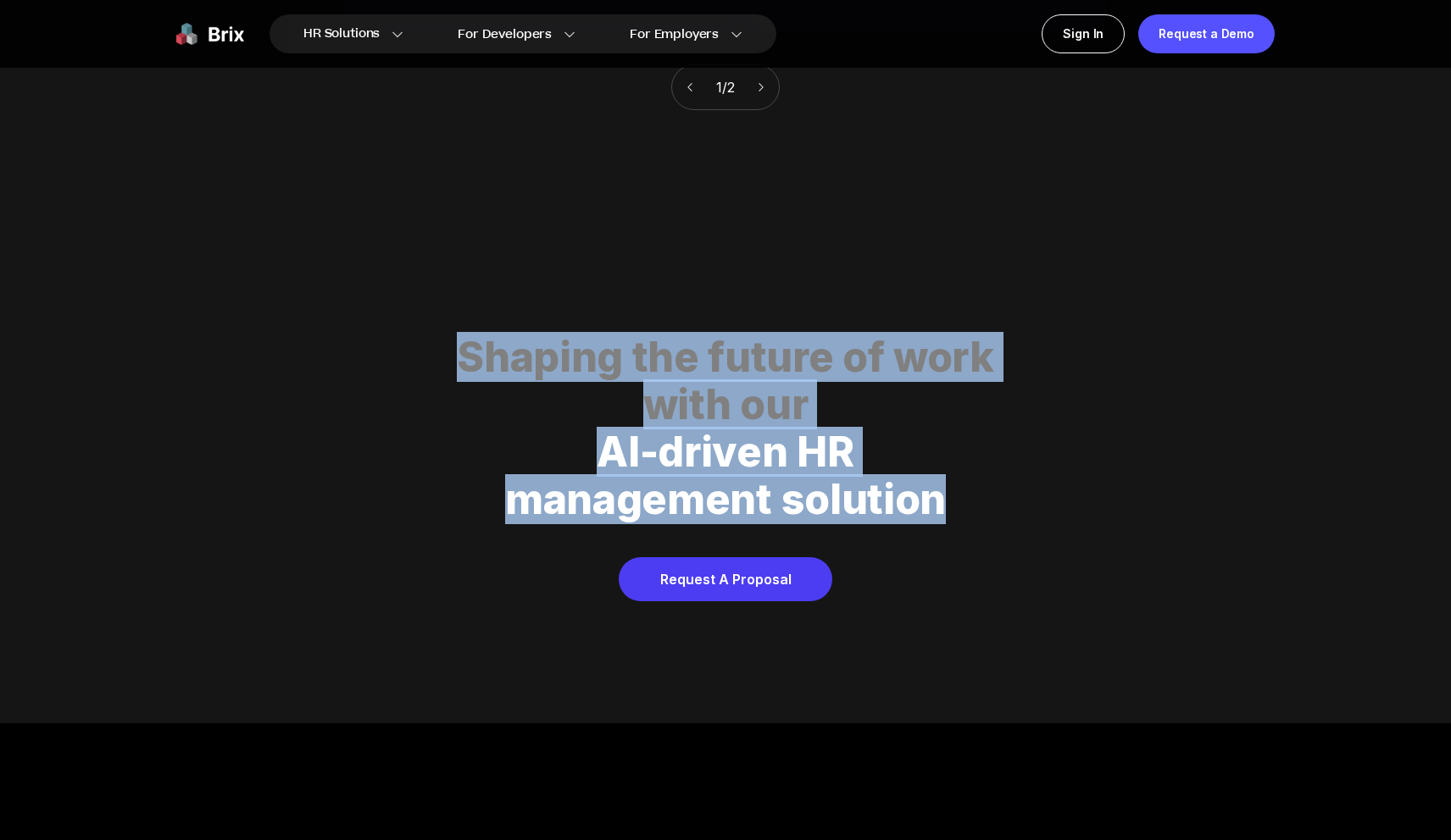
drag, startPoint x: 463, startPoint y: 326, endPoint x: 946, endPoint y: 491, distance: 510.4
click at [950, 493] on div "Shaping the future of work with our AI-driven HR management solution" at bounding box center [726, 446] width 1099 height 224
copy div "Shaping the future of work with our AI-driven HR management solution"
click at [662, 382] on div "with our" at bounding box center [725, 406] width 1058 height 48
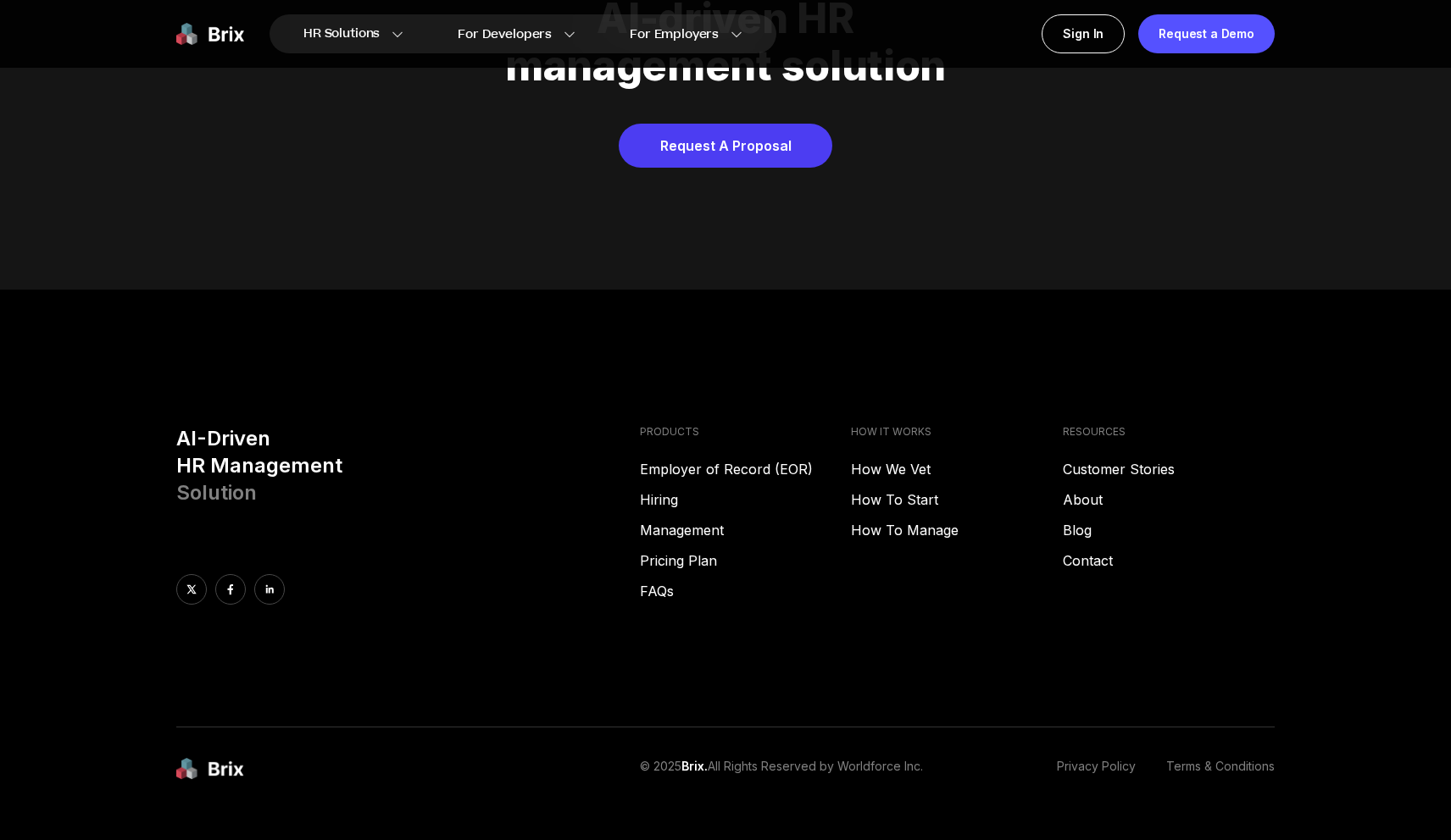
scroll to position [8656, 0]
